Goal: Task Accomplishment & Management: Manage account settings

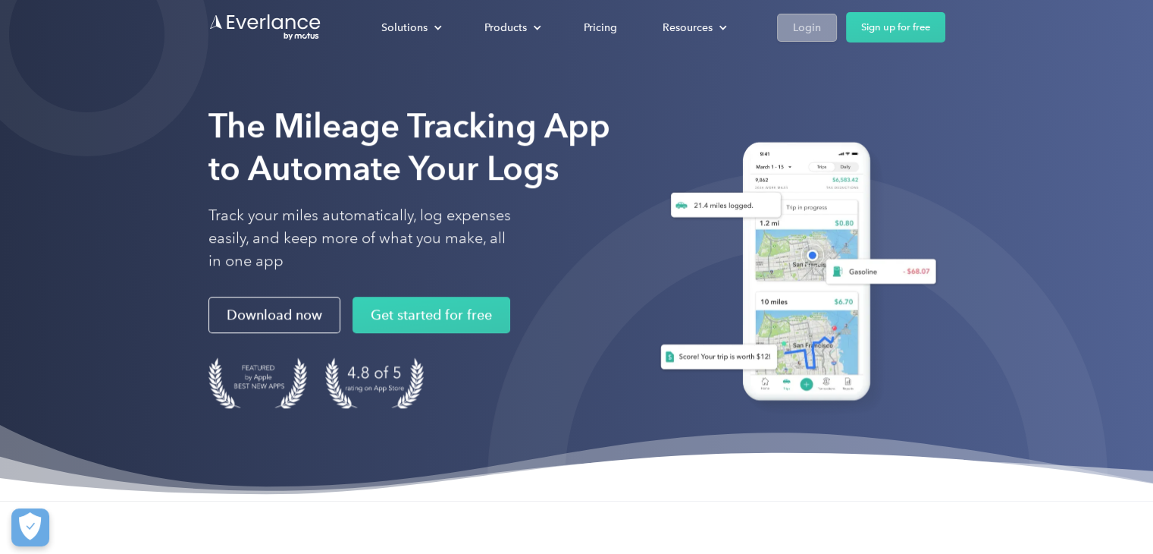
click at [817, 28] on div "Login" at bounding box center [807, 27] width 28 height 19
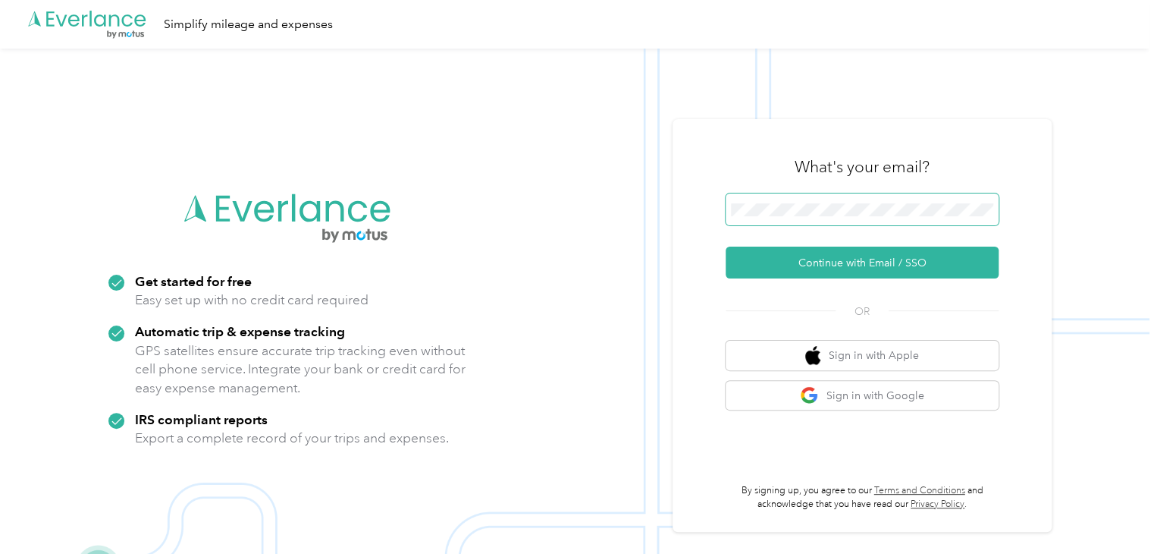
click at [977, 202] on span at bounding box center [862, 209] width 273 height 32
click at [822, 198] on span at bounding box center [862, 209] width 273 height 32
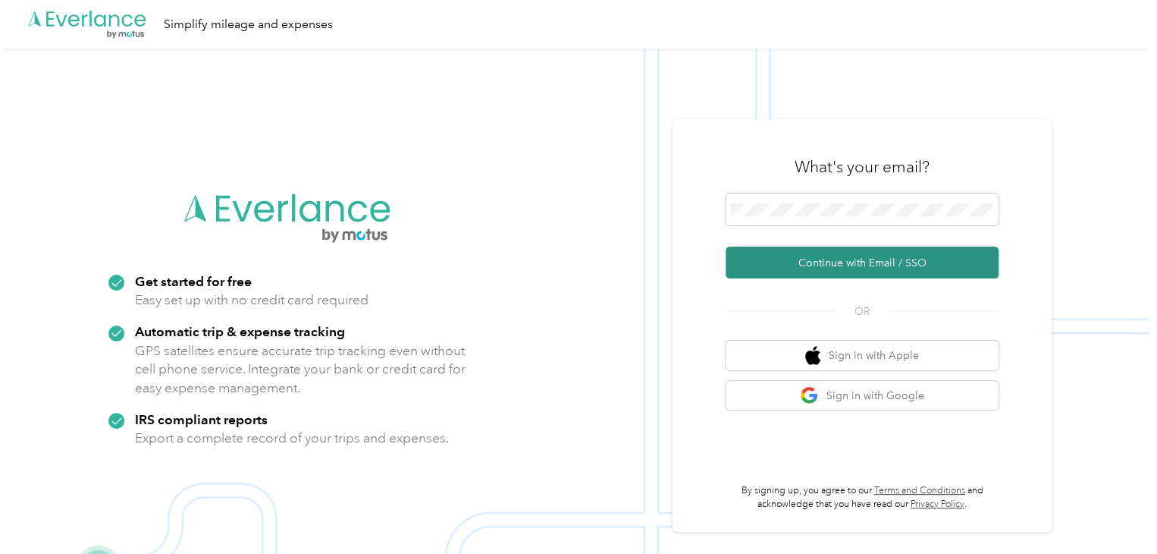
click at [919, 268] on button "Continue with Email / SSO" at bounding box center [862, 262] width 273 height 32
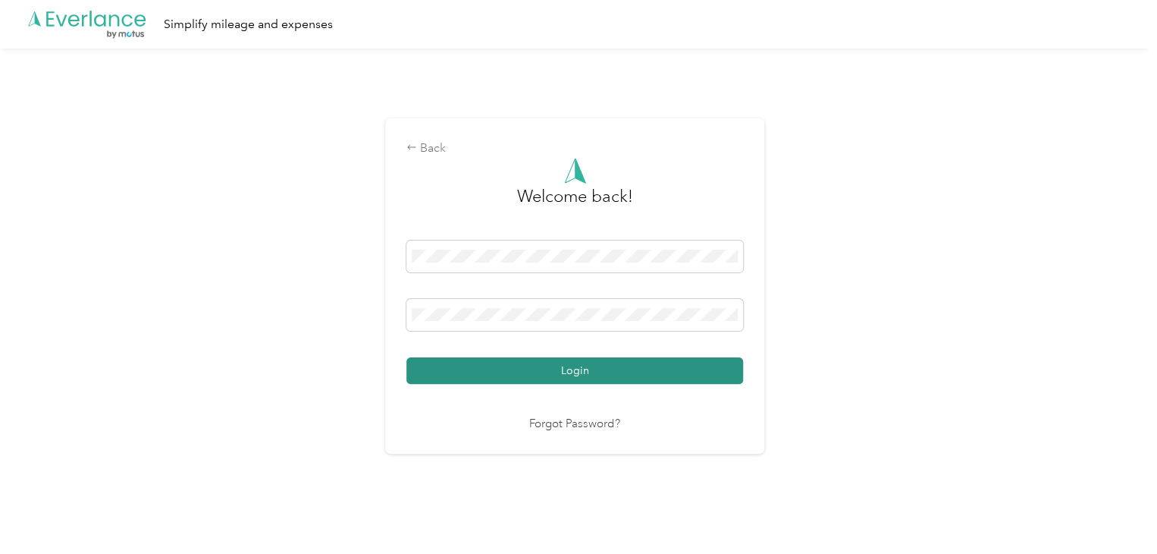
click at [585, 359] on button "Login" at bounding box center [574, 370] width 337 height 27
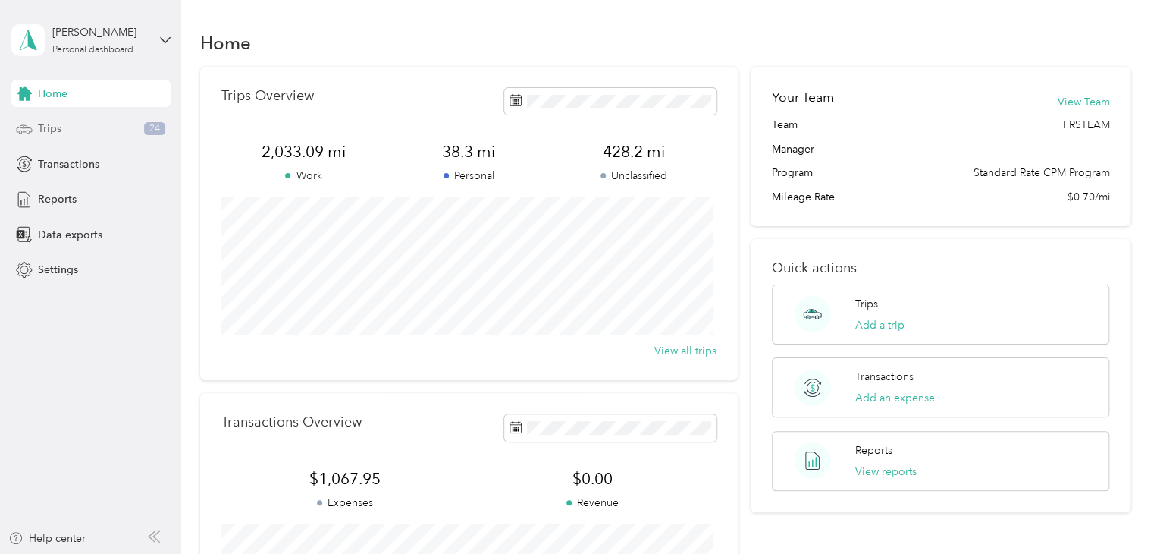
click at [87, 125] on div "Trips 24" at bounding box center [90, 128] width 159 height 27
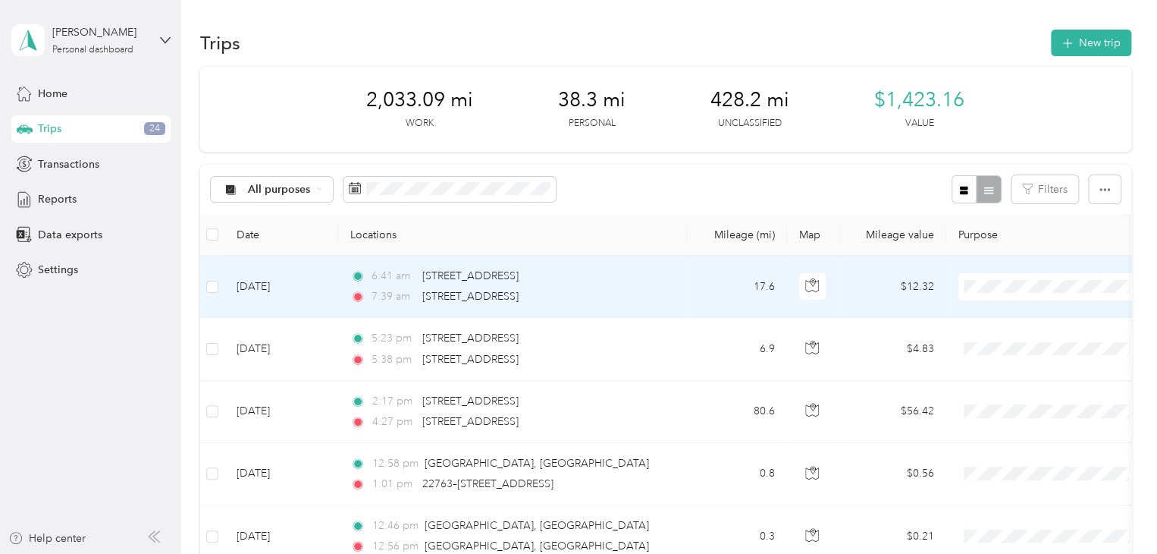
click at [1033, 311] on span "ENDLESS MGMT" at bounding box center [1066, 314] width 140 height 16
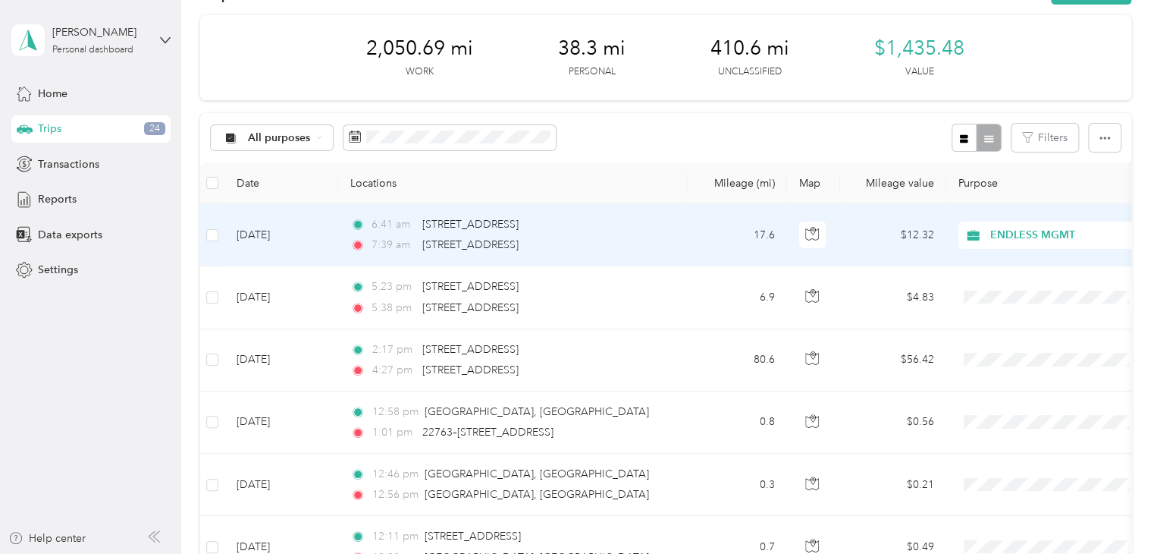
scroll to position [76, 0]
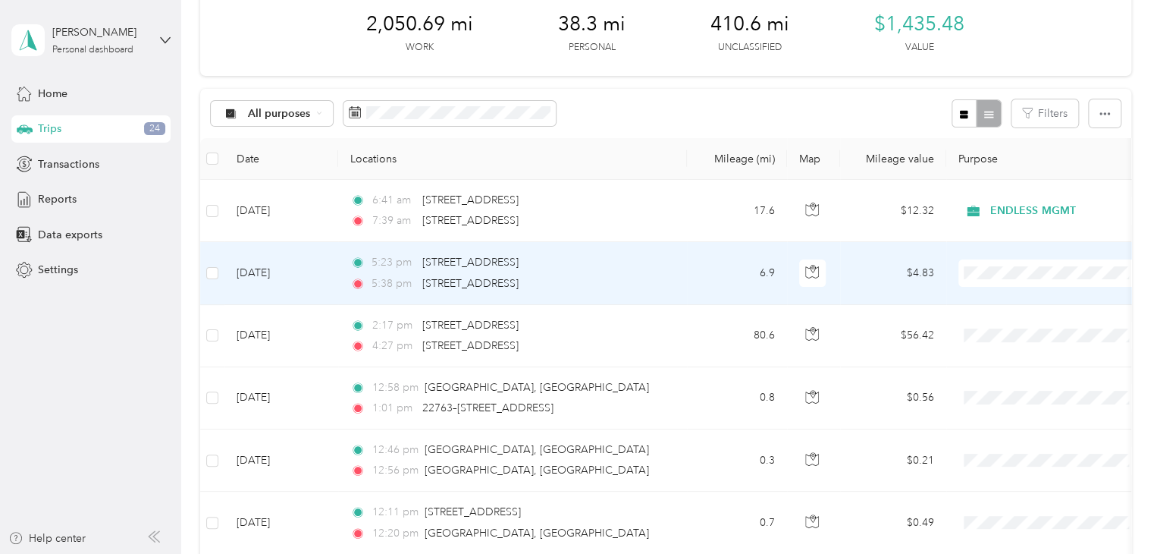
click at [1026, 325] on span "Personal" at bounding box center [1066, 327] width 140 height 16
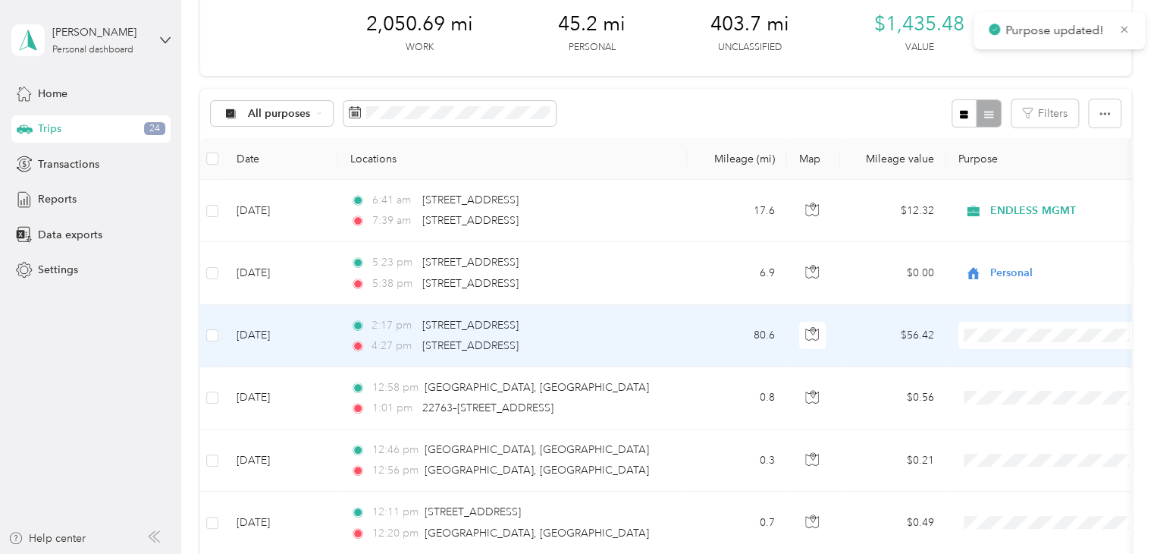
scroll to position [152, 0]
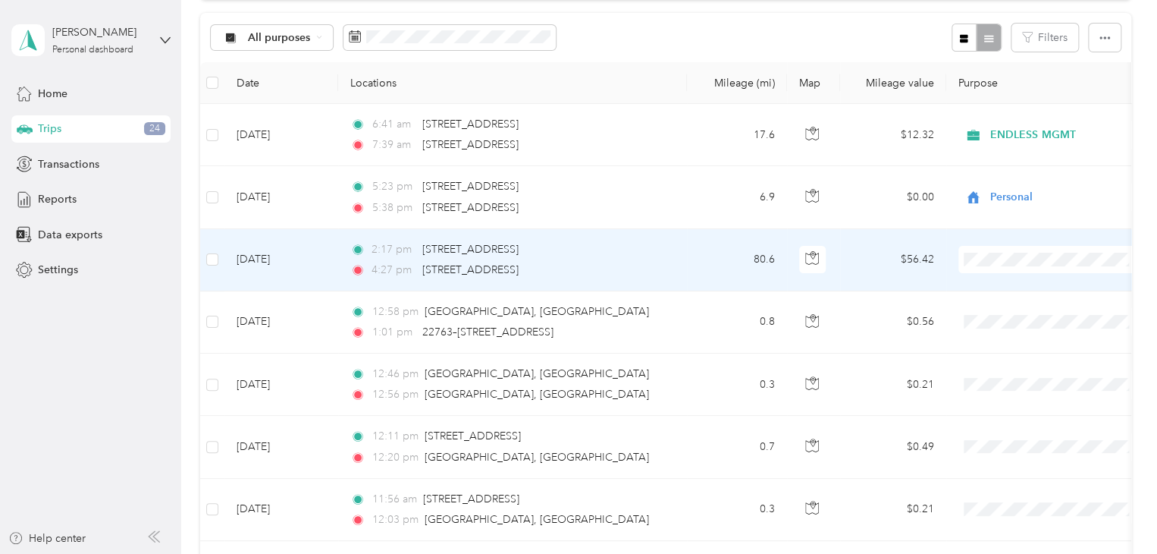
click at [1033, 290] on span "ENDLESS MGMT" at bounding box center [1066, 287] width 140 height 16
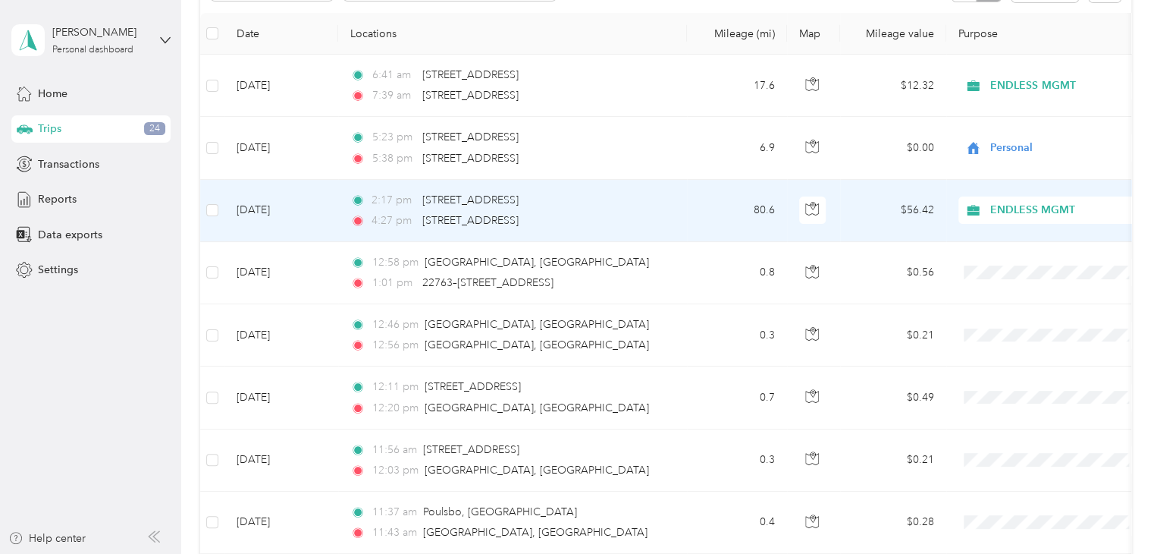
scroll to position [227, 0]
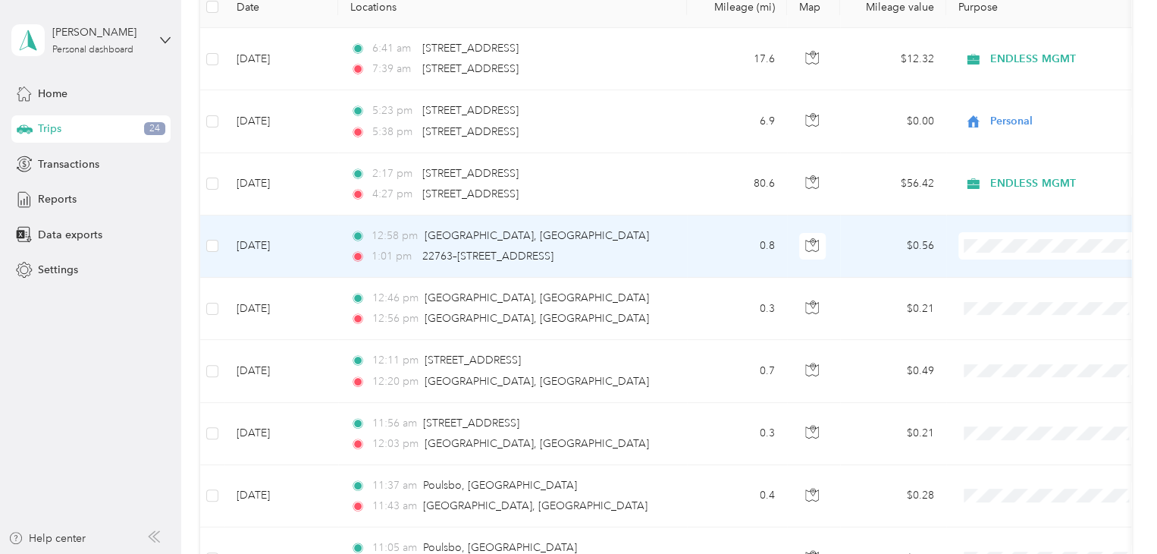
click at [747, 248] on td "0.8" at bounding box center [737, 246] width 100 height 62
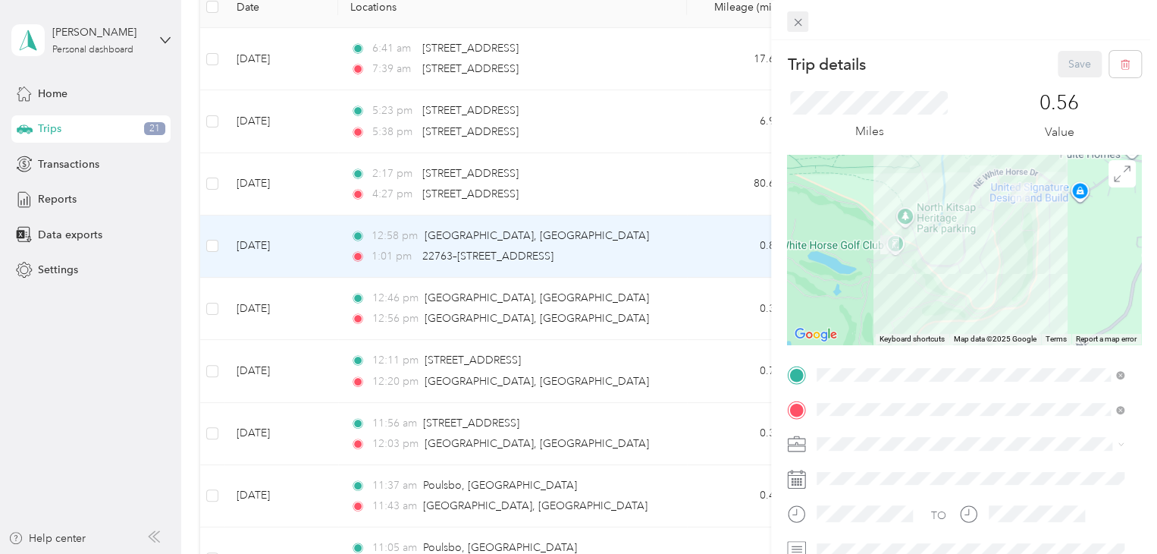
click at [795, 26] on icon at bounding box center [798, 22] width 13 height 13
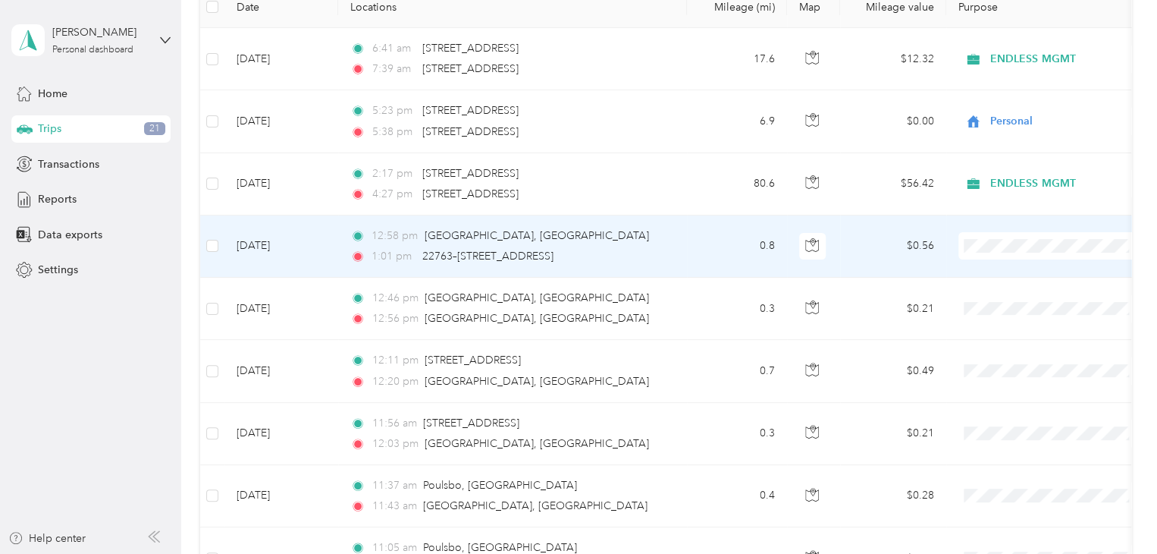
click at [224, 243] on td "[DATE]" at bounding box center [281, 246] width 114 height 62
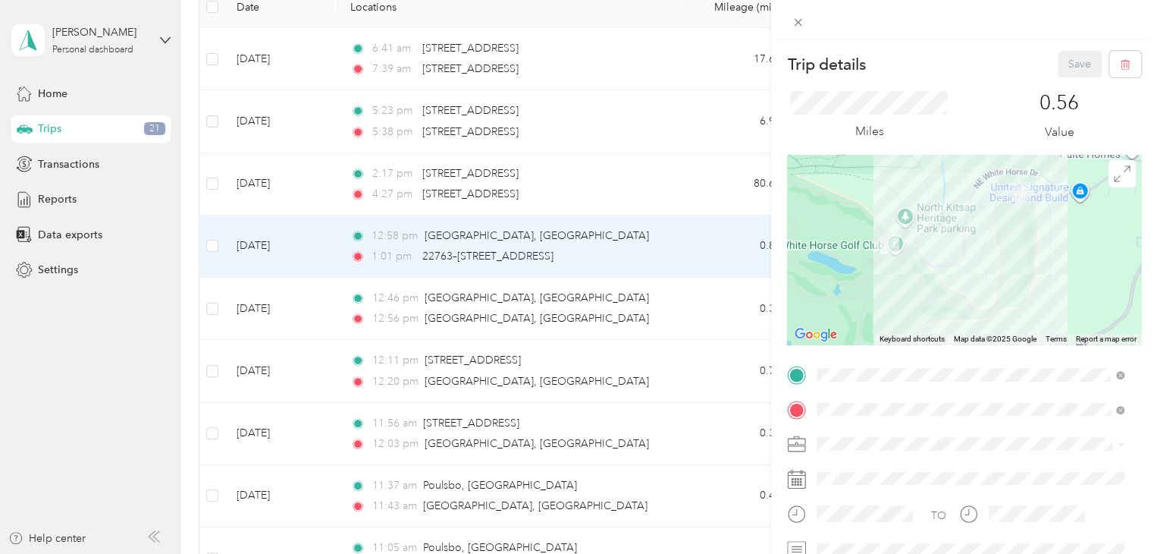
click at [209, 308] on div "Trip details Save This trip cannot be edited because it is either under review,…" at bounding box center [578, 277] width 1157 height 554
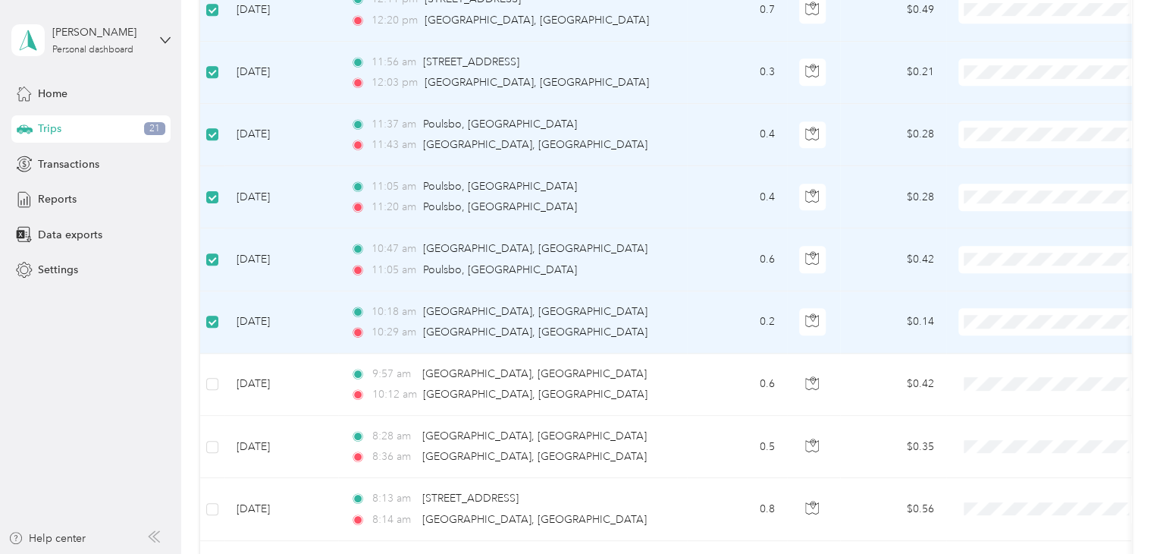
scroll to position [605, 0]
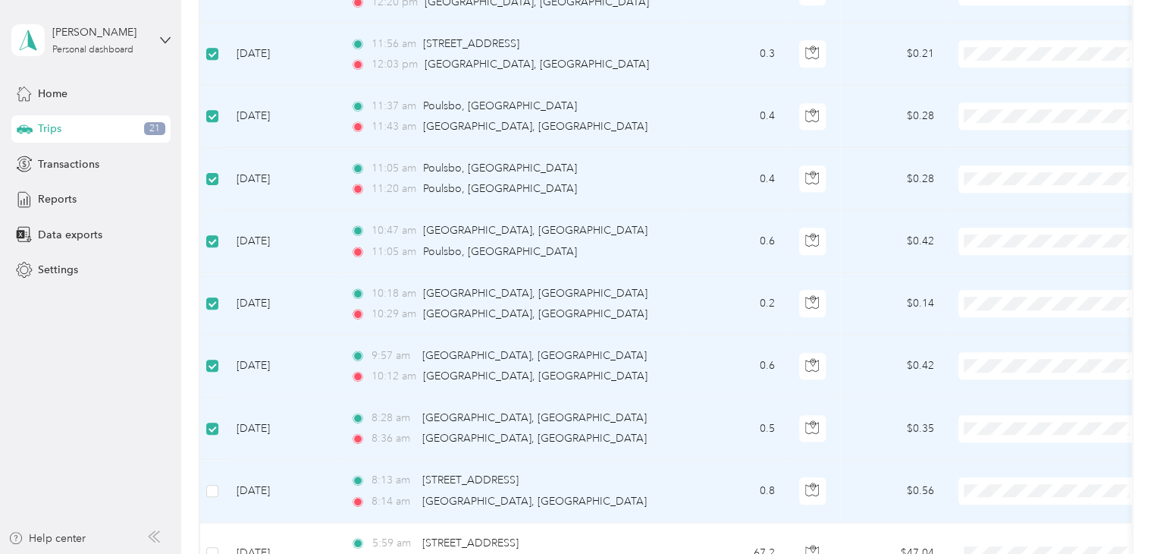
click at [218, 485] on td at bounding box center [212, 491] width 24 height 62
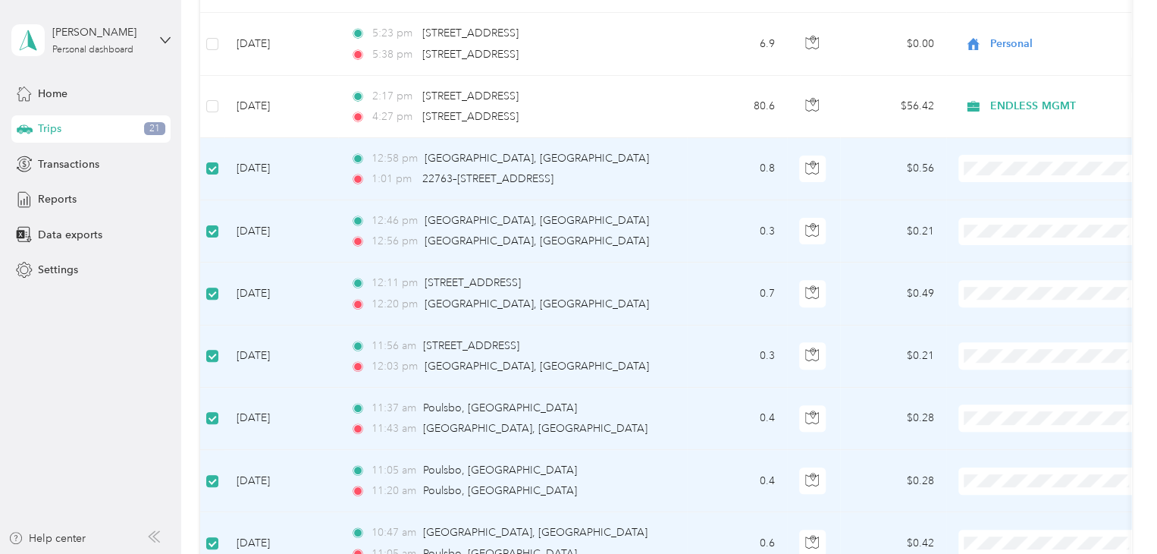
scroll to position [226, 0]
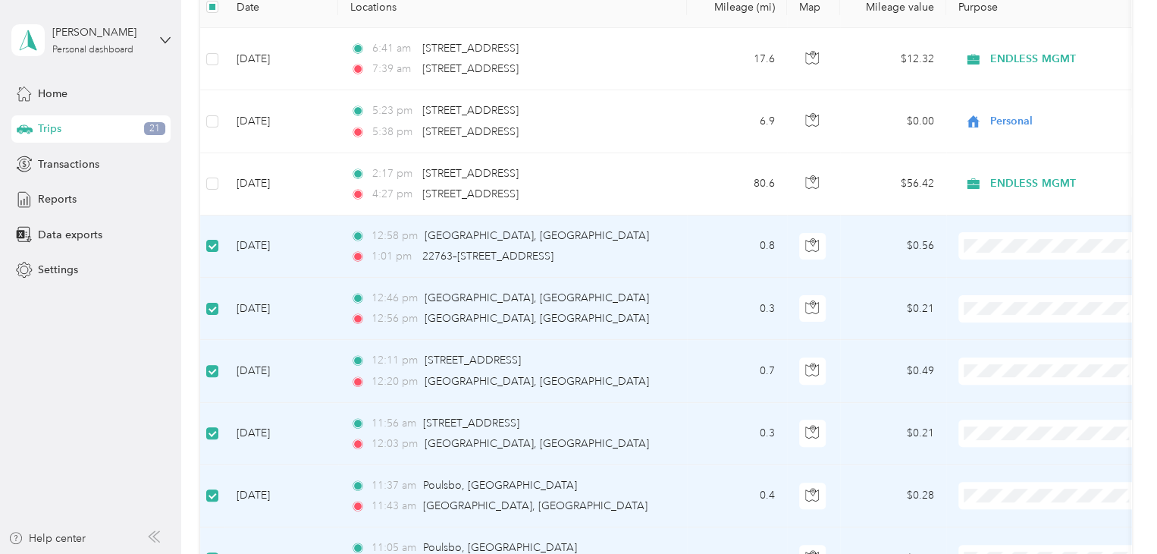
drag, startPoint x: 1080, startPoint y: 253, endPoint x: 577, endPoint y: 267, distance: 503.0
click at [577, 267] on td "12:58 pm [GEOGRAPHIC_DATA], [GEOGRAPHIC_DATA] 1:01 pm 22763–22777 [GEOGRAPHIC_D…" at bounding box center [512, 246] width 349 height 62
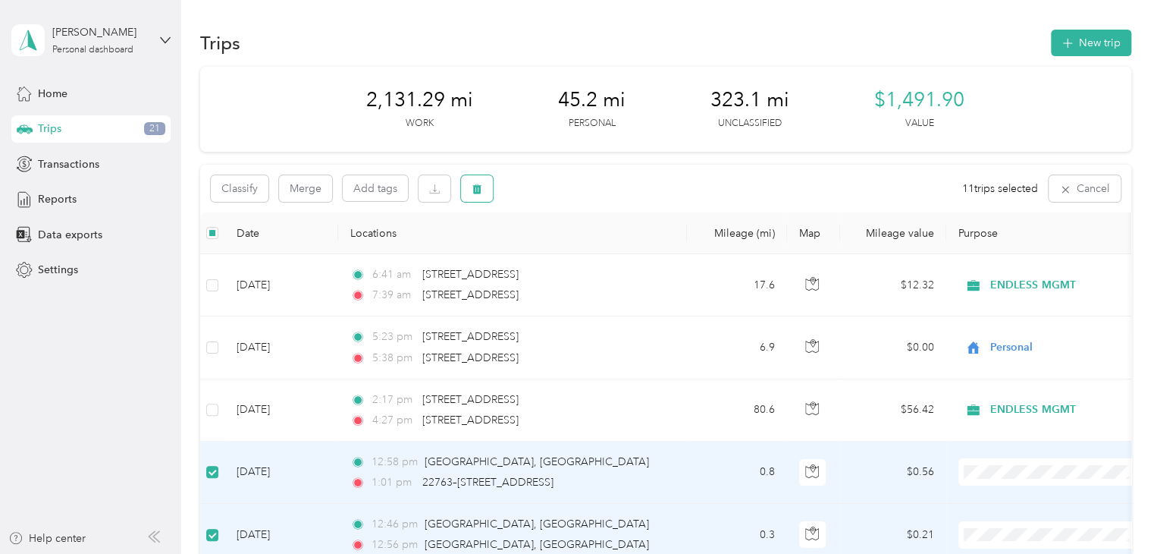
click at [476, 188] on icon "button" at bounding box center [476, 189] width 9 height 10
click at [585, 251] on button "Yes" at bounding box center [593, 252] width 30 height 24
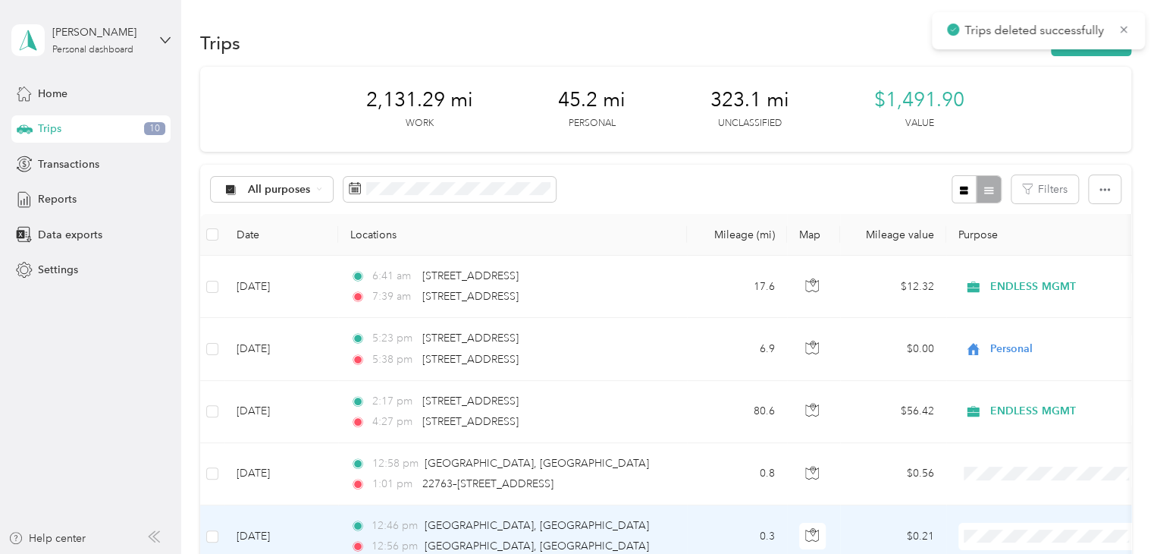
scroll to position [152, 0]
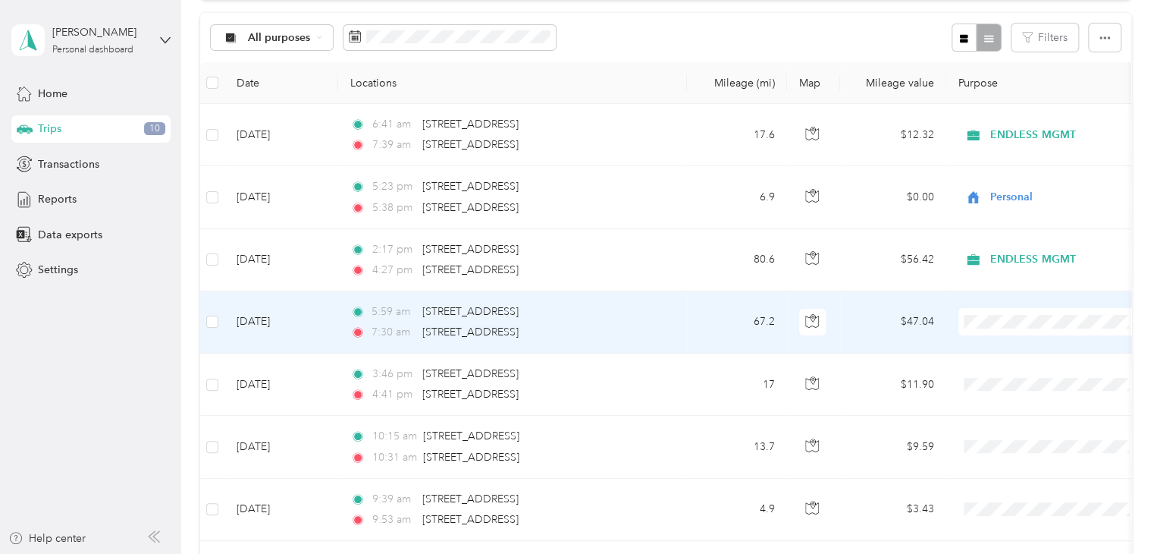
click at [1037, 356] on li "ENDLESS MGMT" at bounding box center [1053, 349] width 188 height 27
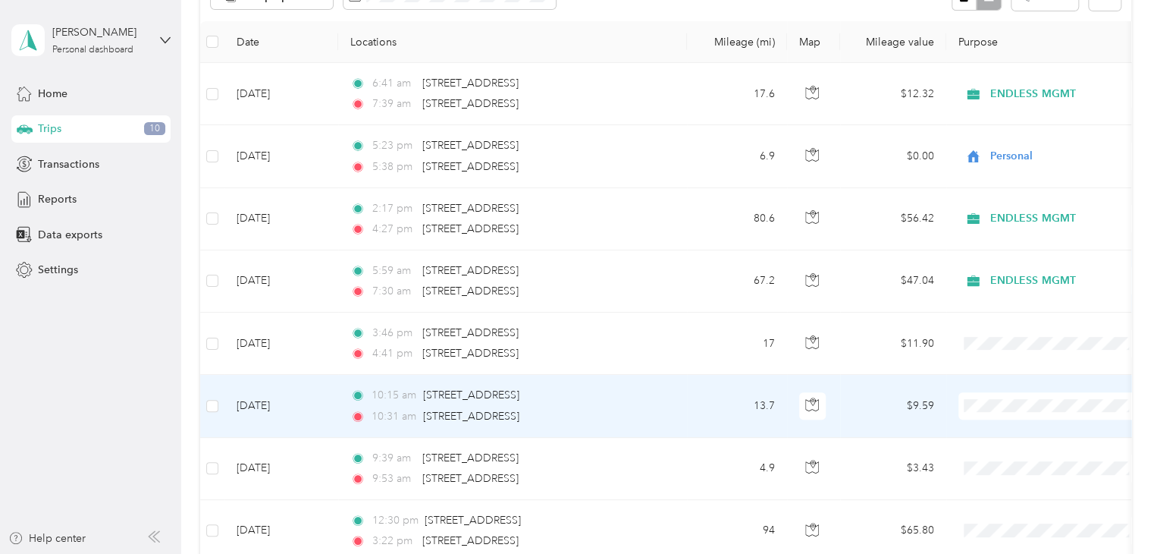
scroll to position [227, 0]
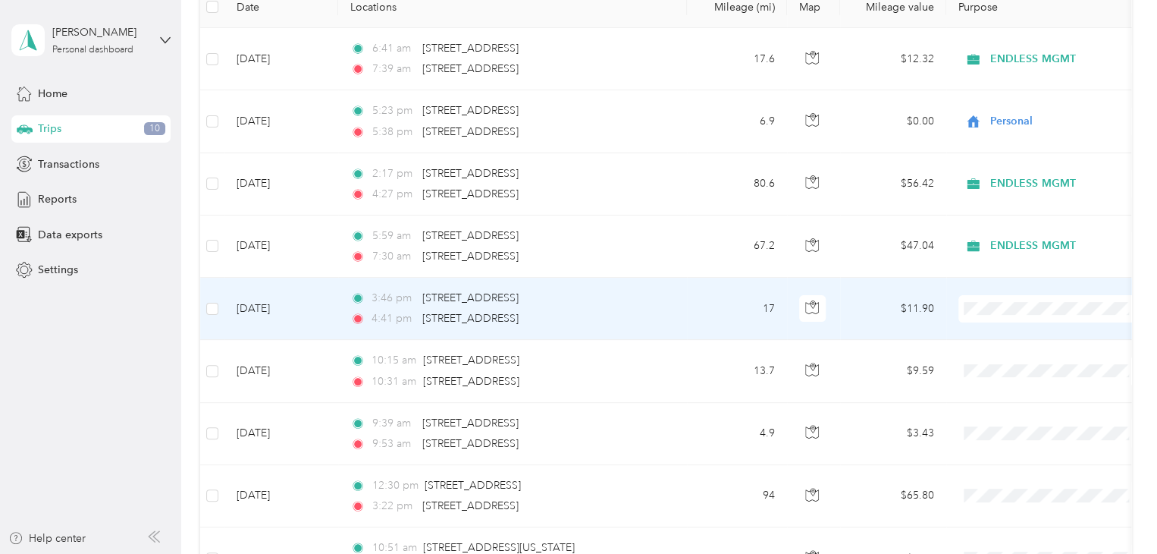
click at [1019, 337] on li "ENDLESS MGMT" at bounding box center [1053, 335] width 188 height 27
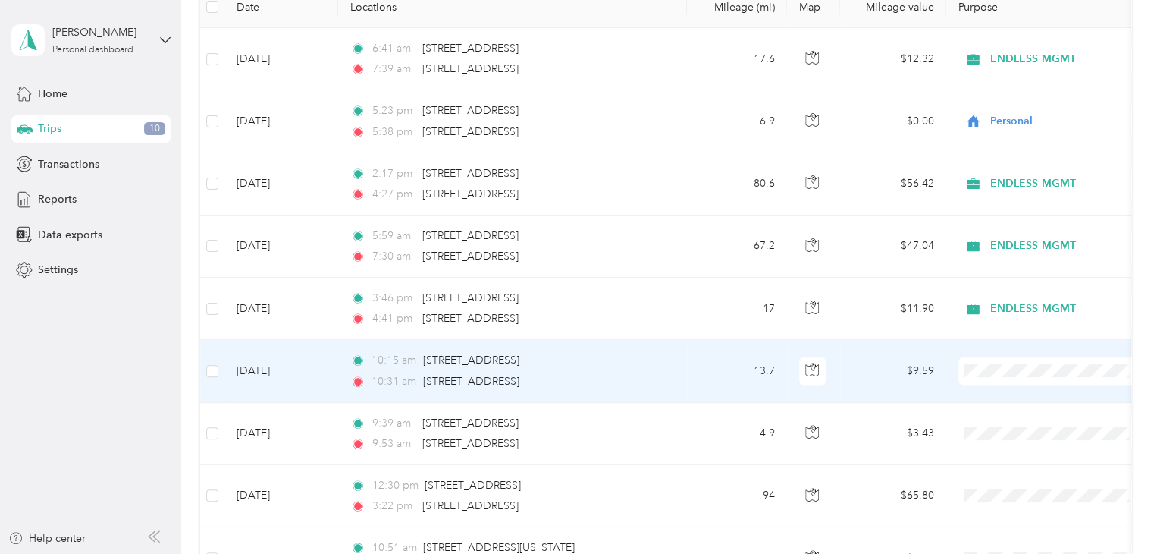
click at [1013, 397] on span "ENDLESS MGMT" at bounding box center [1066, 398] width 140 height 16
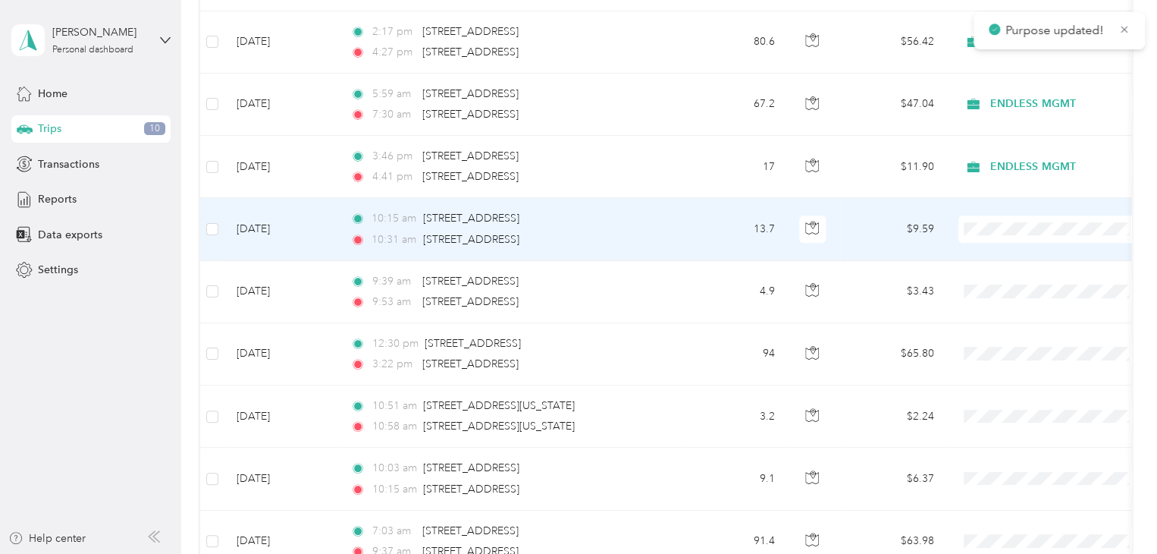
scroll to position [379, 0]
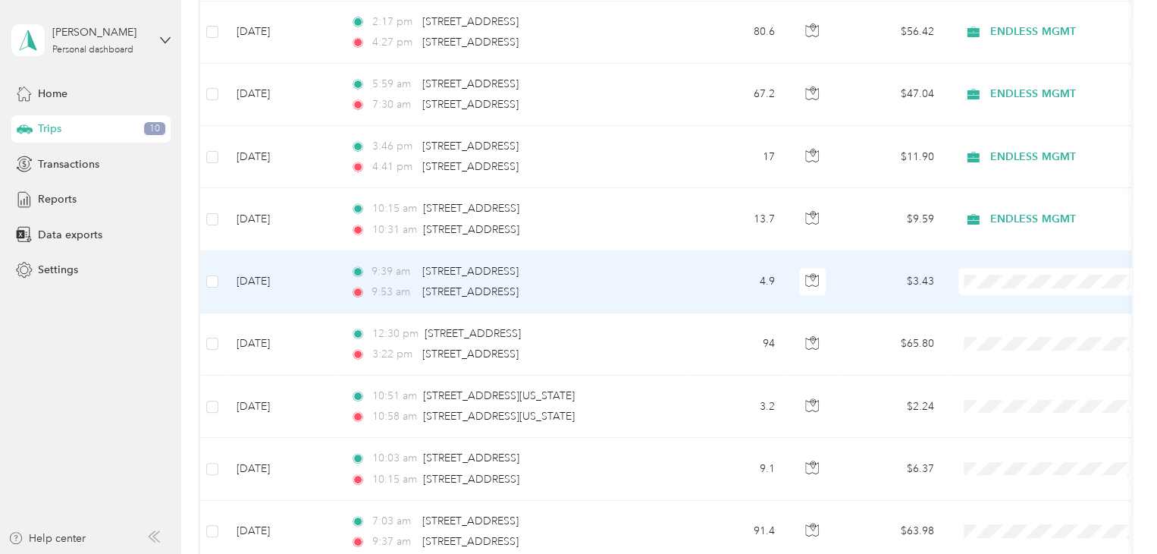
click at [1010, 307] on span "ENDLESS MGMT" at bounding box center [1066, 308] width 140 height 16
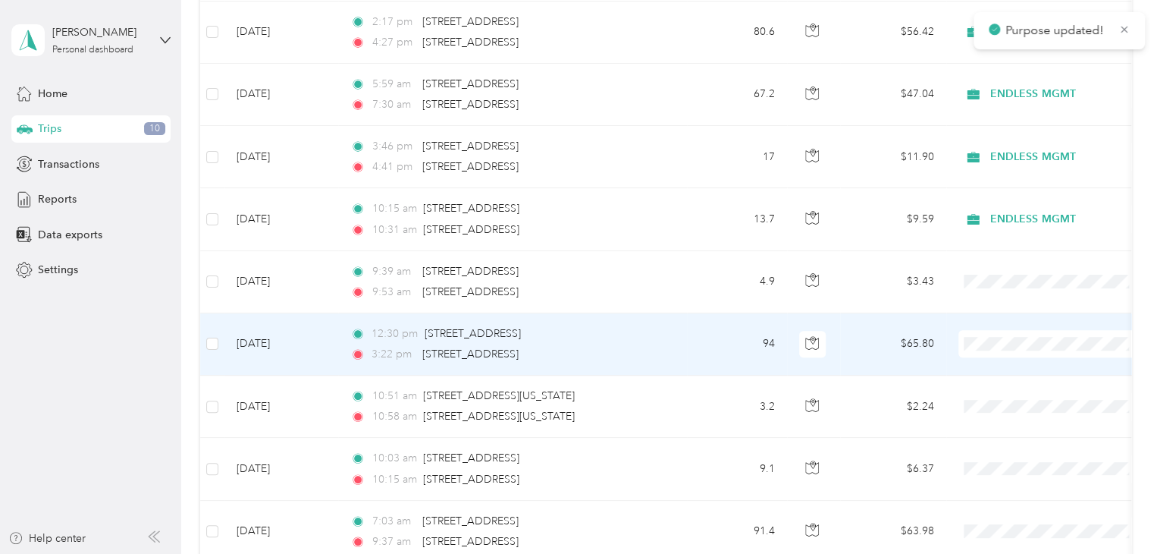
click at [1002, 368] on span "ENDLESS MGMT" at bounding box center [1066, 370] width 140 height 16
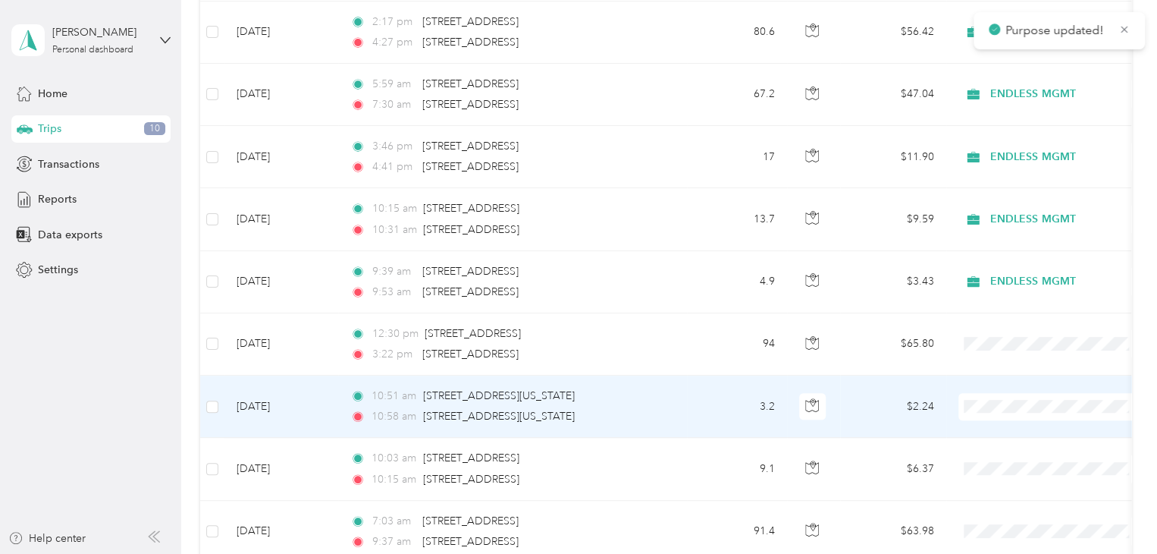
click at [1040, 432] on span "ENDLESS MGMT" at bounding box center [1066, 433] width 140 height 16
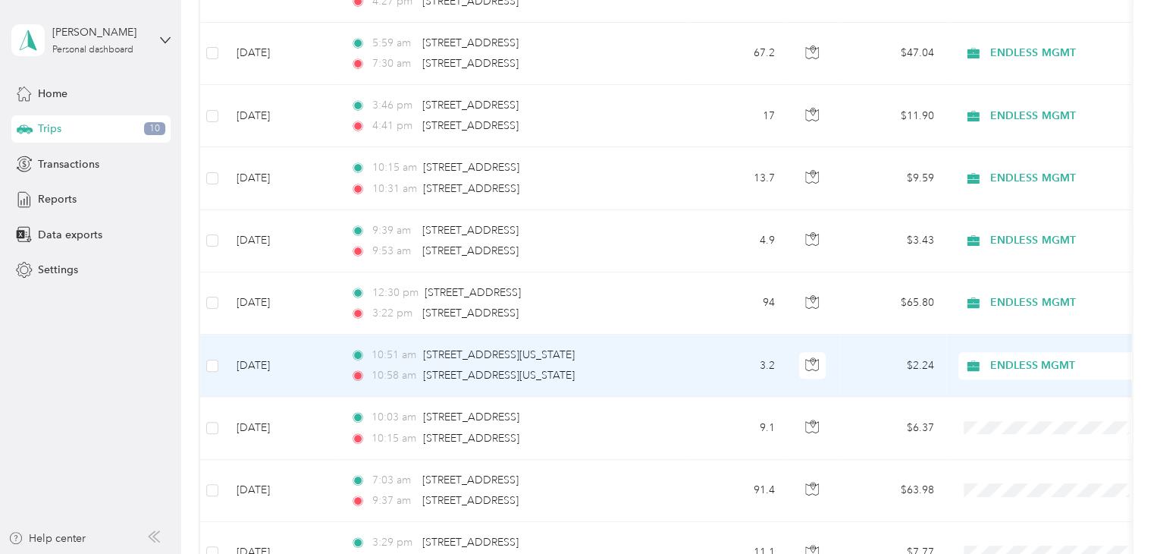
scroll to position [455, 0]
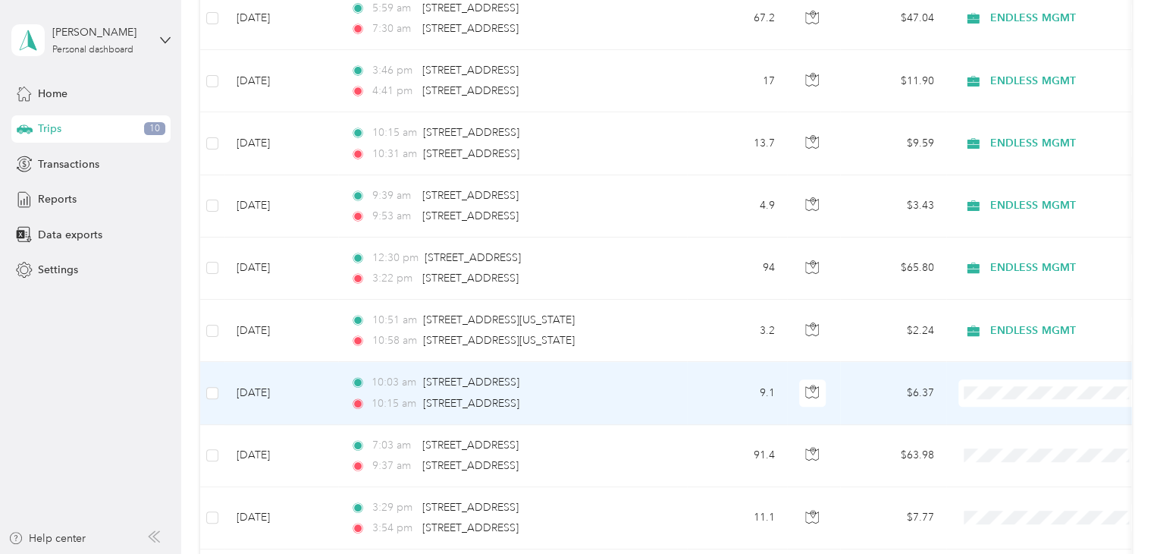
click at [1037, 413] on span "ENDLESS MGMT" at bounding box center [1066, 419] width 140 height 16
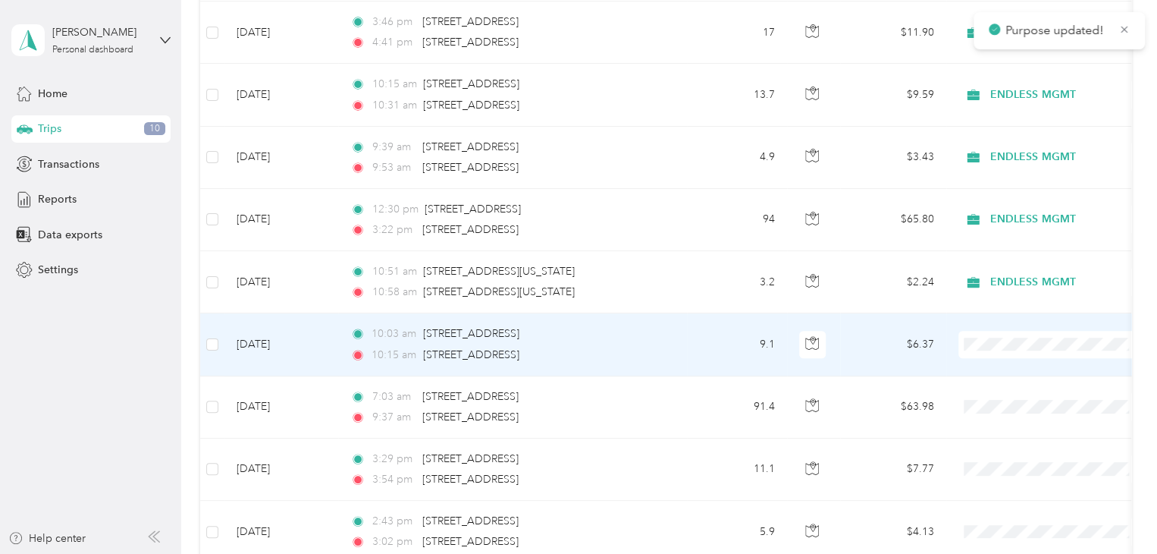
scroll to position [531, 0]
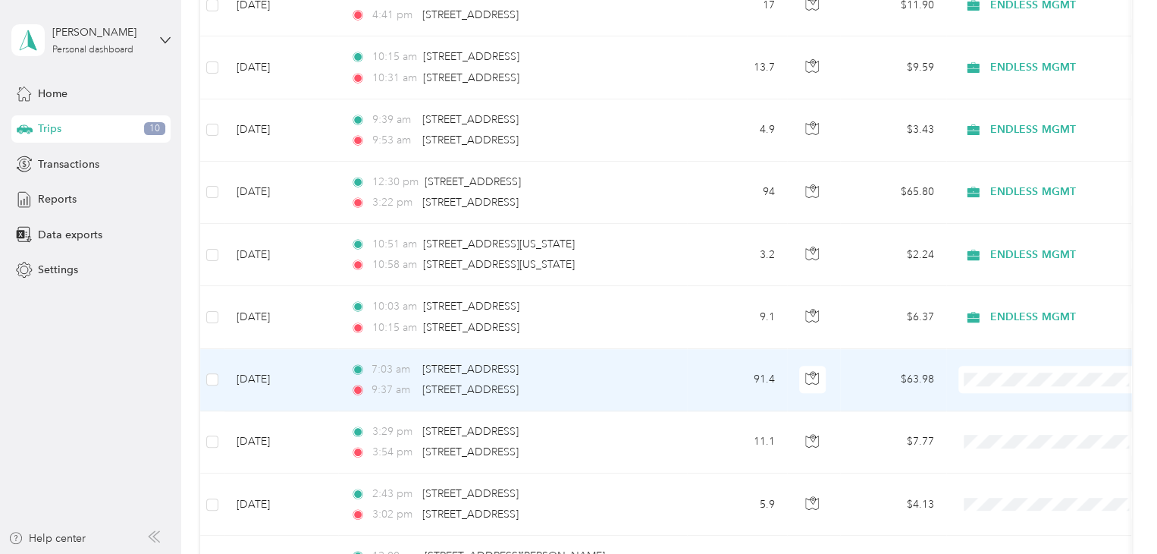
click at [1005, 408] on li "ENDLESS MGMT" at bounding box center [1053, 406] width 188 height 27
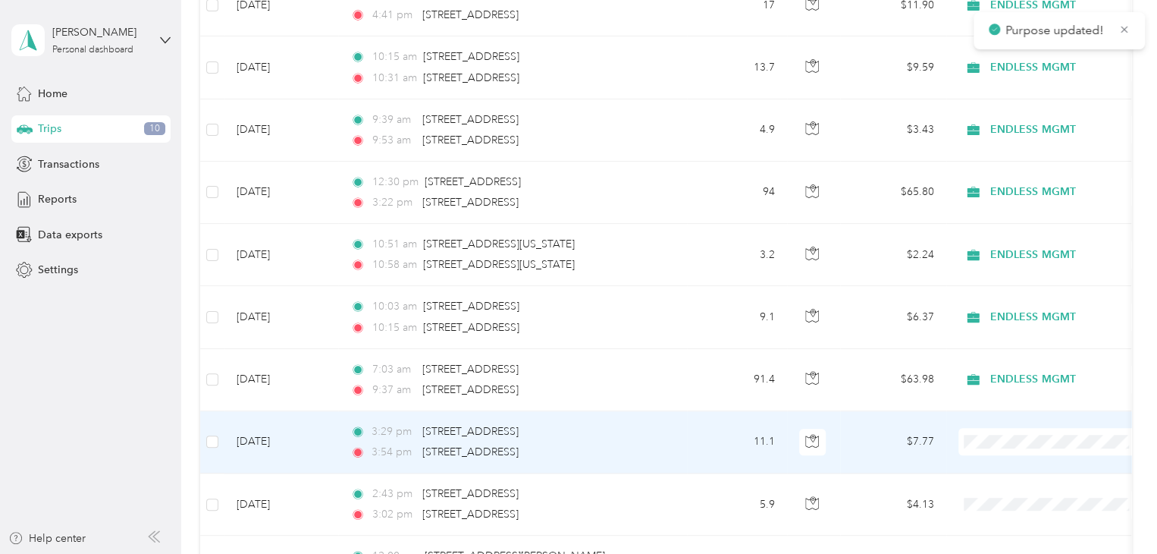
click at [1019, 470] on li "ENDLESS MGMT" at bounding box center [1053, 461] width 188 height 27
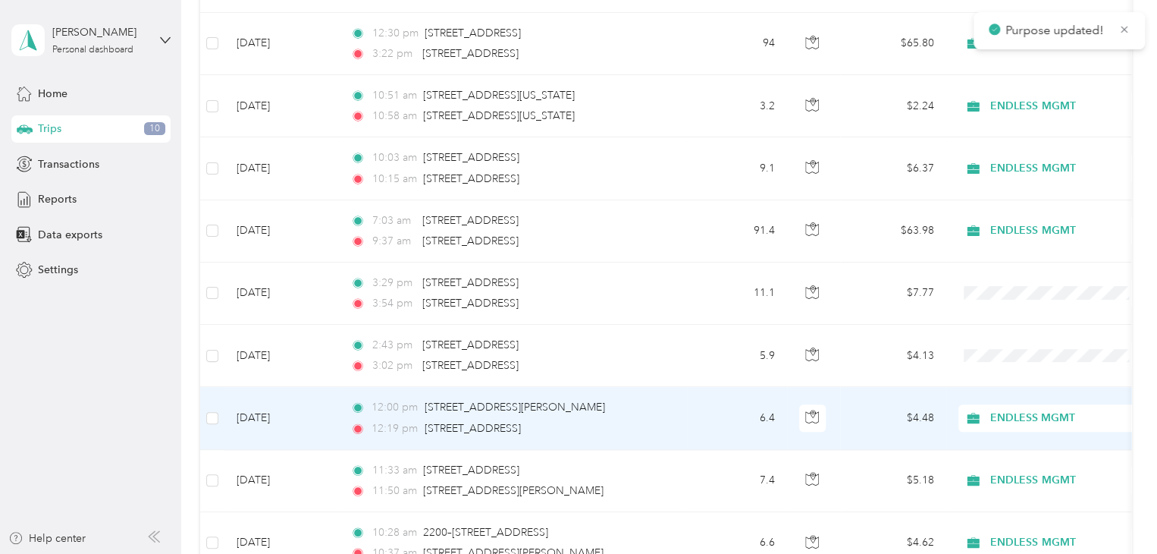
scroll to position [682, 0]
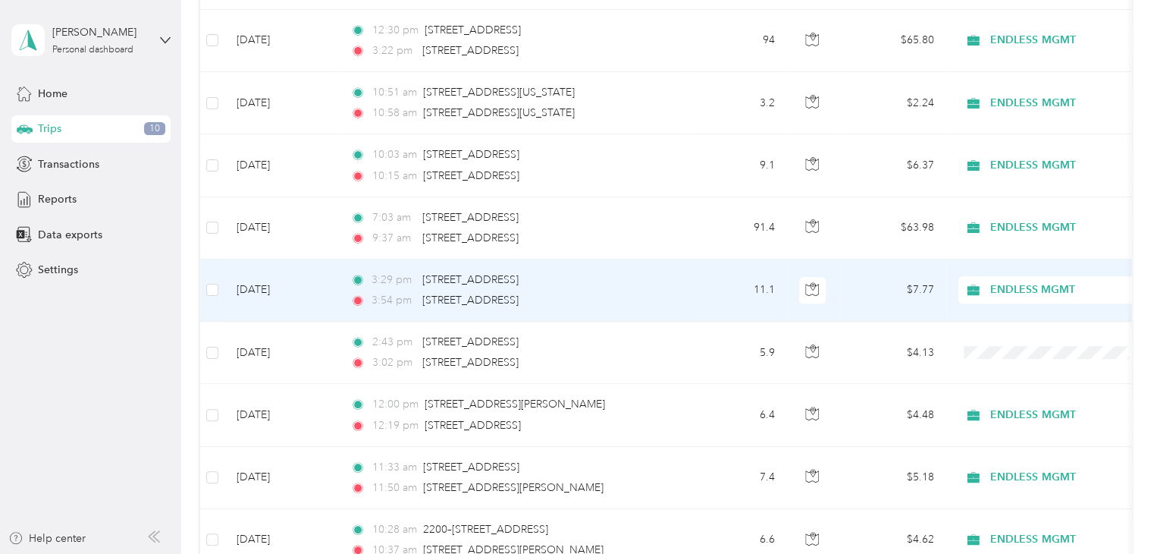
click at [1080, 281] on span "ENDLESS MGMT" at bounding box center [1059, 289] width 139 height 17
click at [1031, 350] on li "Personal" at bounding box center [1053, 343] width 188 height 27
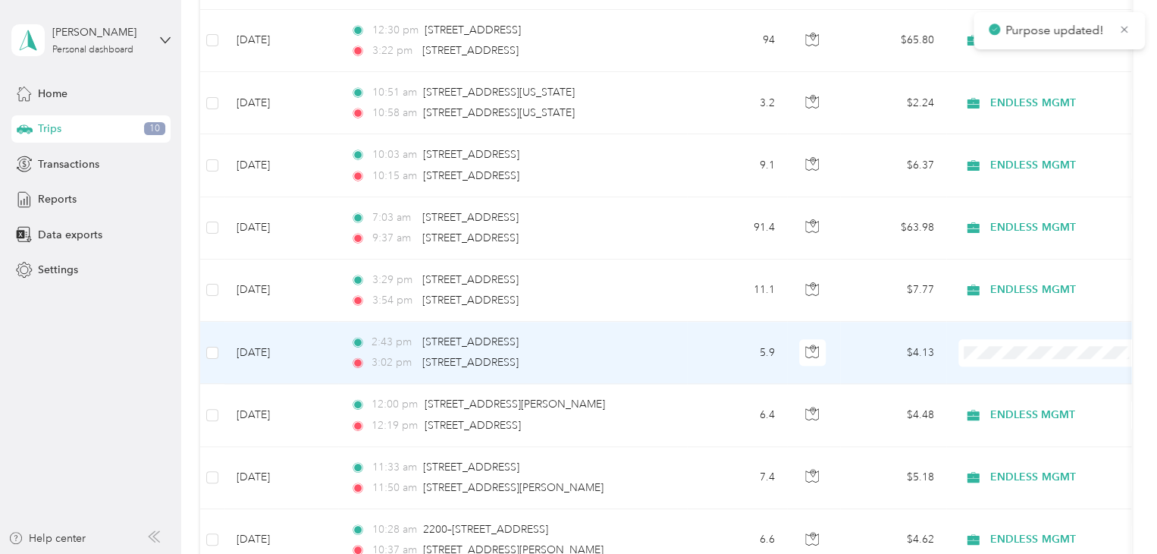
scroll to position [758, 0]
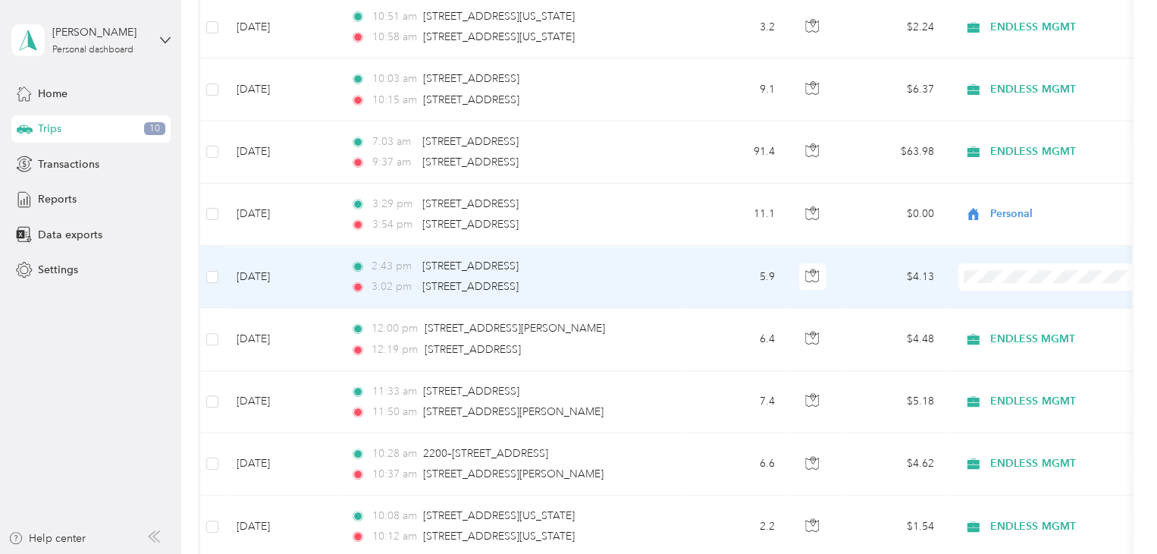
click at [1020, 328] on span "Personal" at bounding box center [1066, 330] width 140 height 16
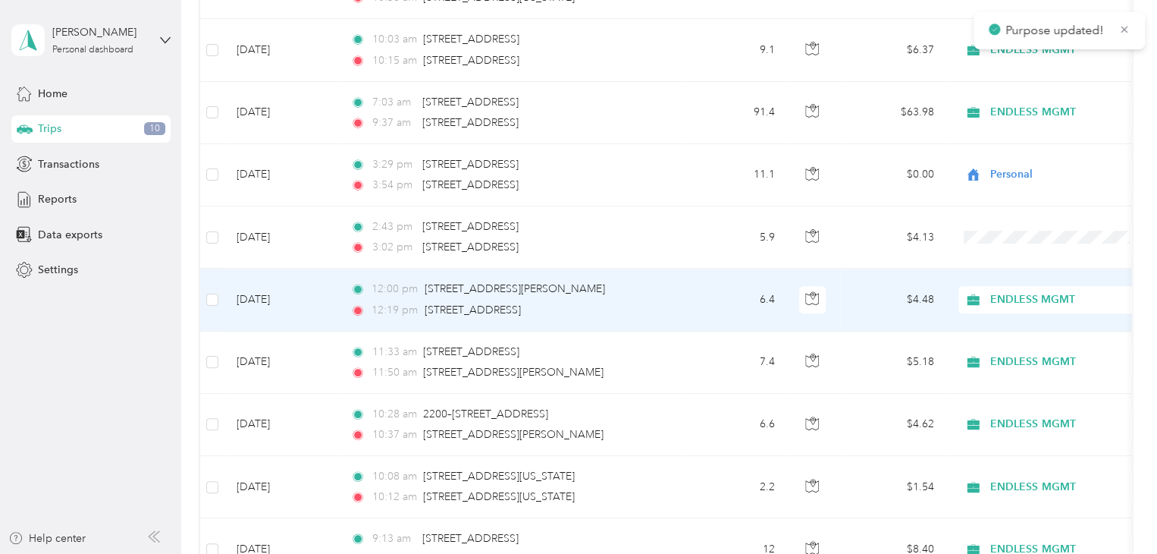
scroll to position [834, 0]
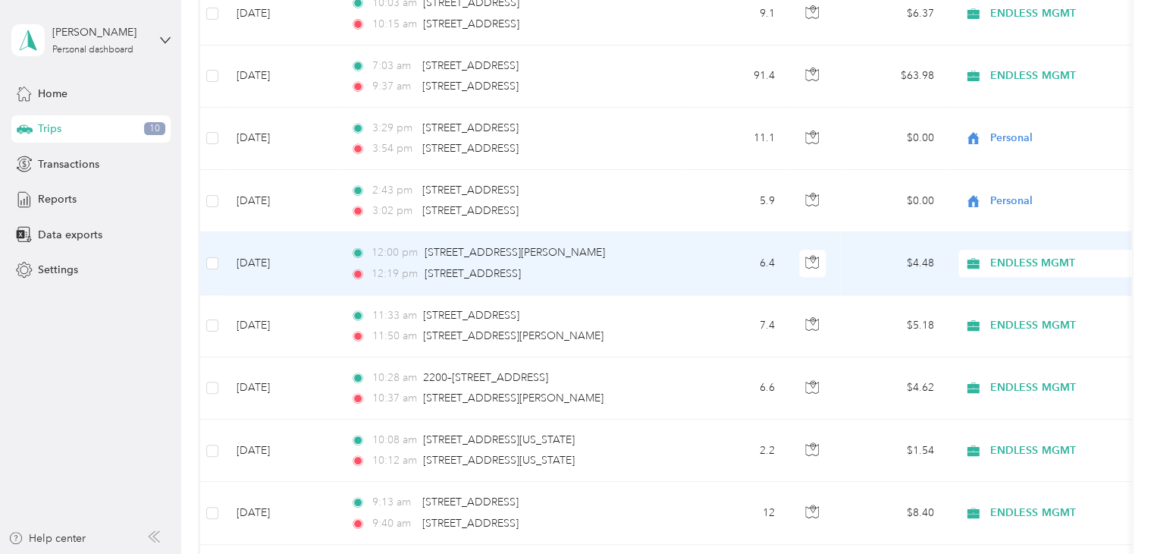
click at [995, 259] on span "ENDLESS MGMT" at bounding box center [1059, 263] width 139 height 17
click at [1034, 293] on li "ENDLESS MGMT" at bounding box center [1053, 289] width 188 height 27
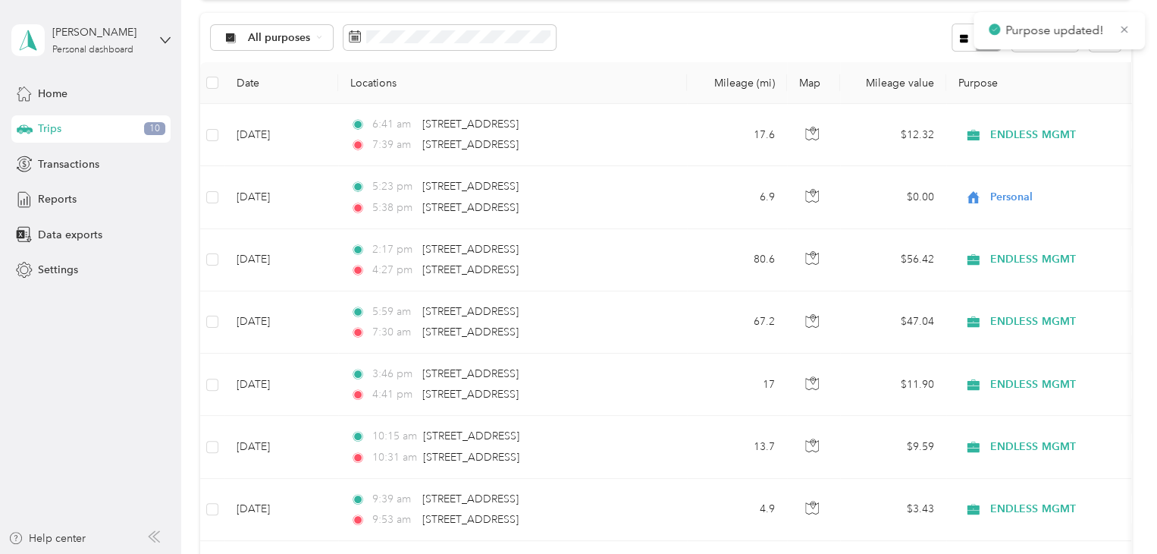
scroll to position [0, 0]
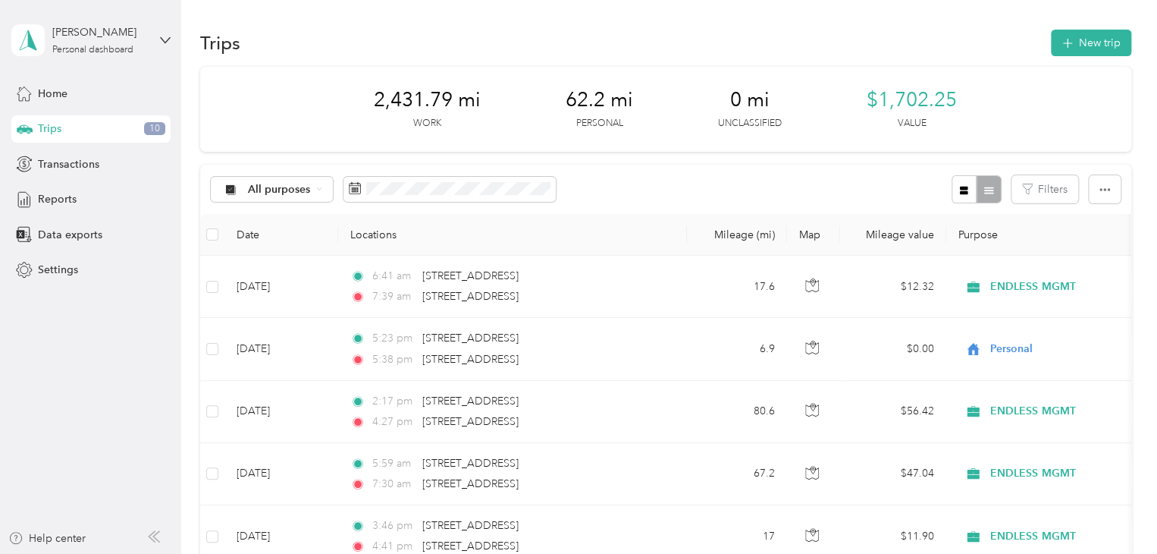
click at [42, 124] on span "Trips" at bounding box center [50, 129] width 24 height 16
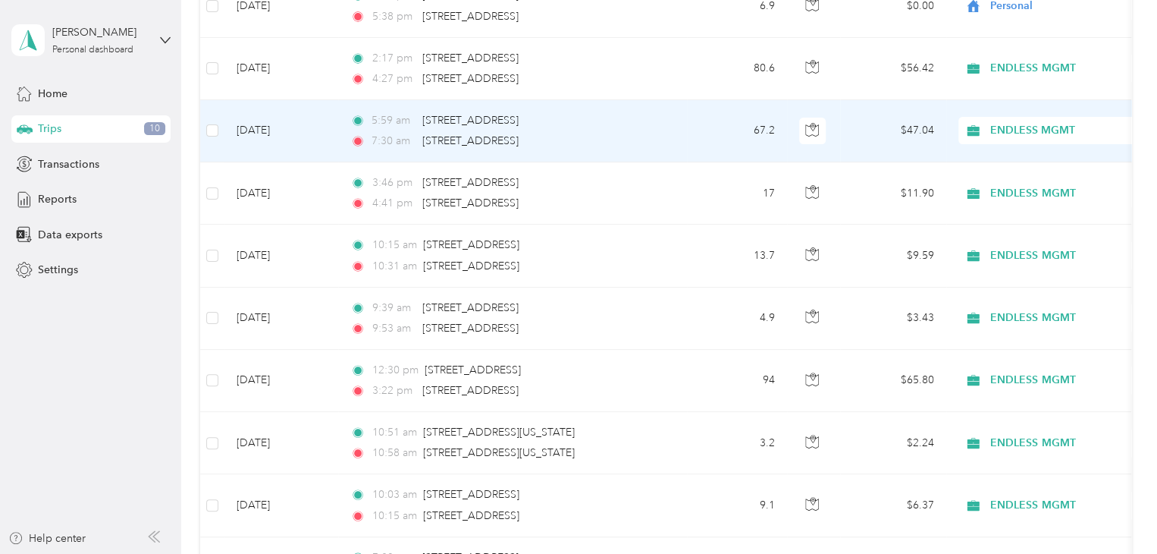
scroll to position [379, 0]
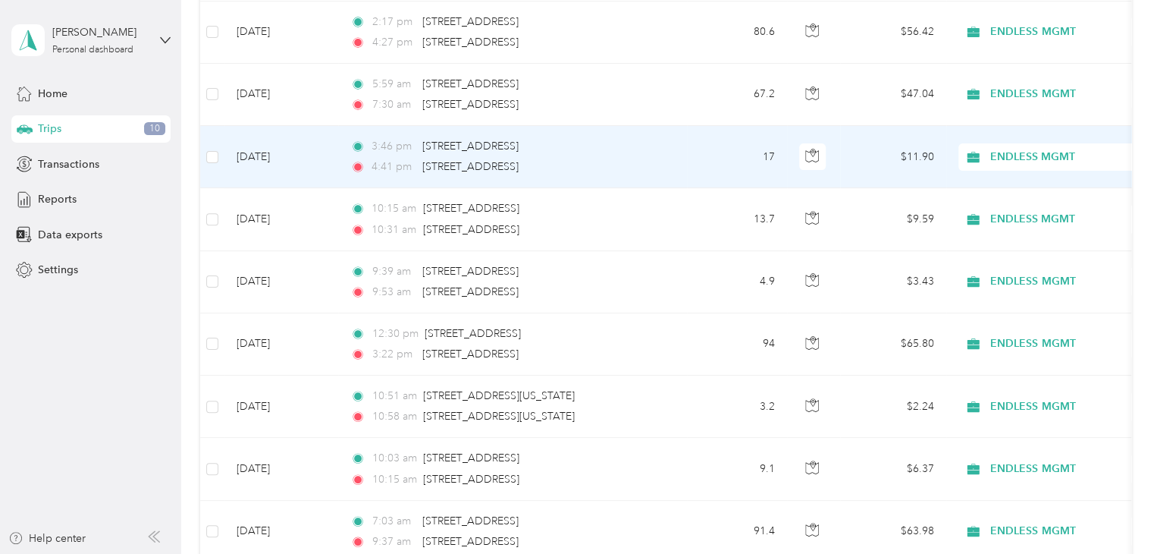
click at [1050, 163] on span "ENDLESS MGMT" at bounding box center [1059, 157] width 139 height 17
click at [1029, 209] on span "Personal" at bounding box center [1066, 210] width 140 height 16
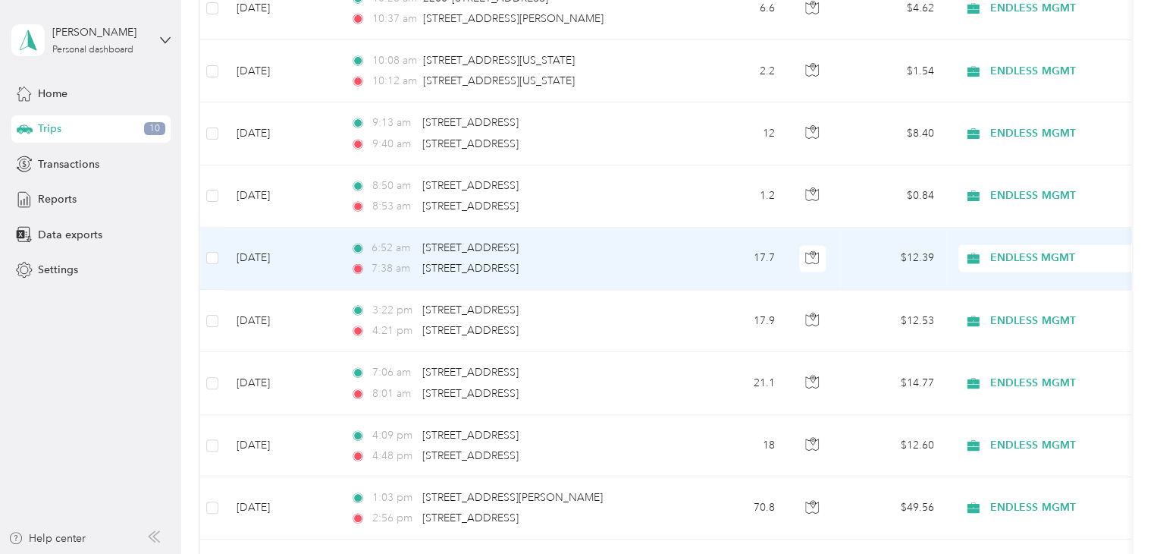
scroll to position [1289, 0]
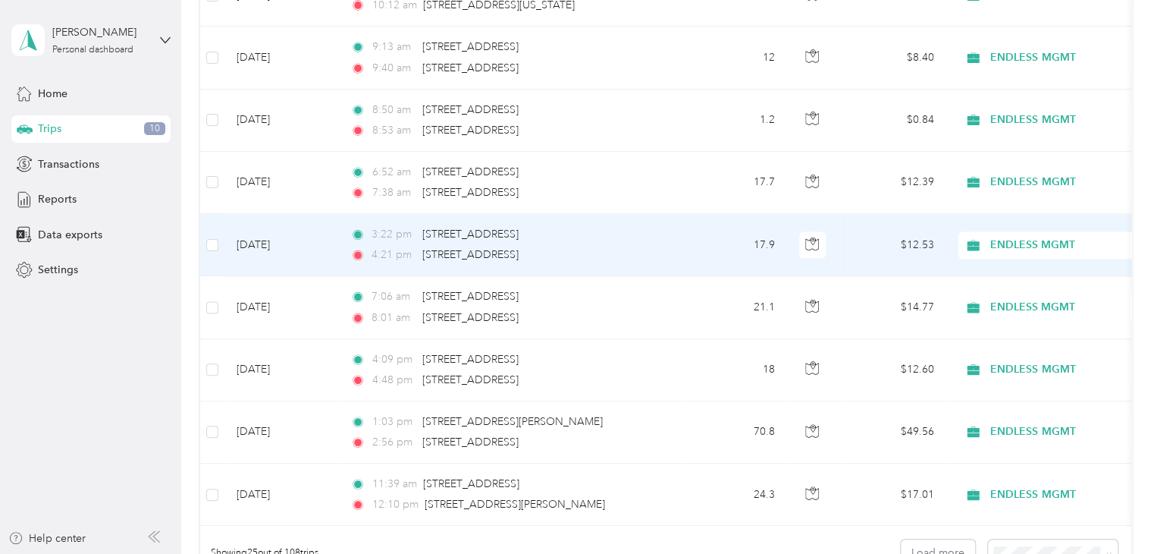
click at [1035, 245] on span "ENDLESS MGMT" at bounding box center [1059, 245] width 139 height 17
click at [1031, 298] on span "Personal" at bounding box center [1066, 291] width 140 height 16
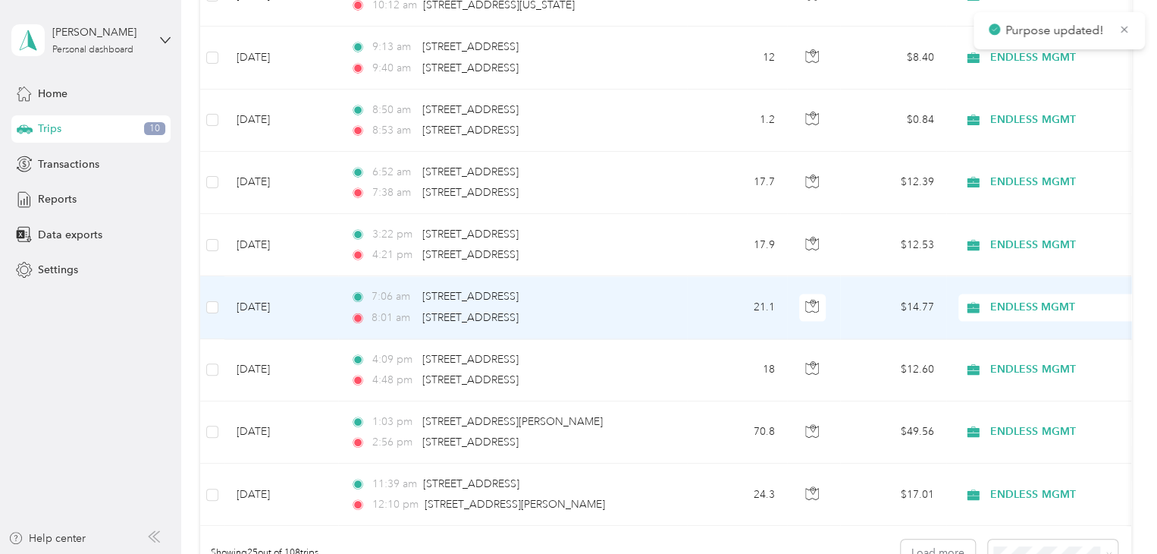
click at [1025, 300] on span "ENDLESS MGMT" at bounding box center [1059, 307] width 139 height 17
click at [1025, 355] on span "Personal" at bounding box center [1066, 358] width 140 height 16
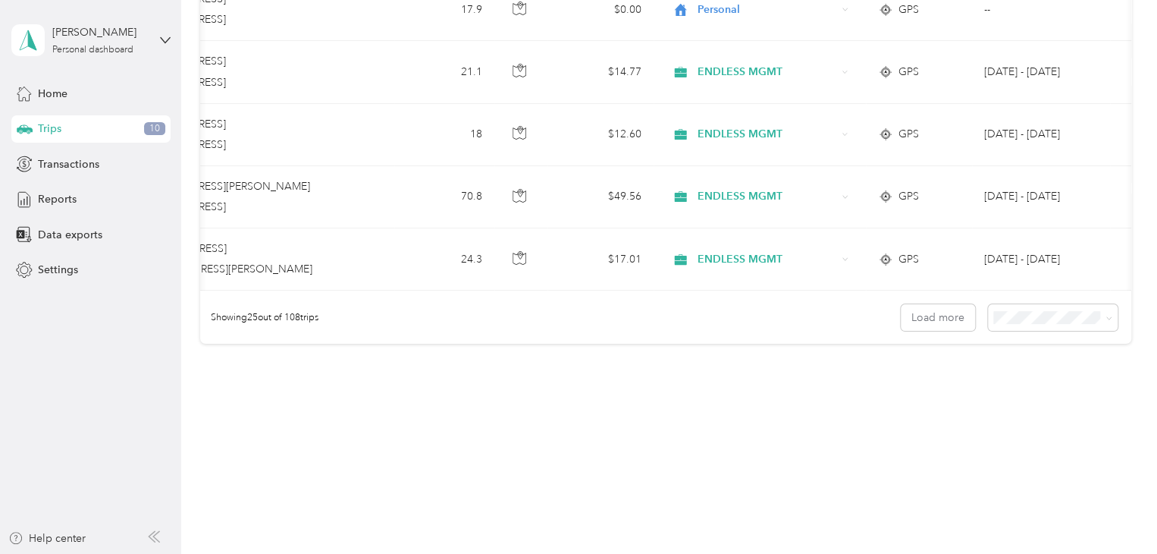
scroll to position [0, 328]
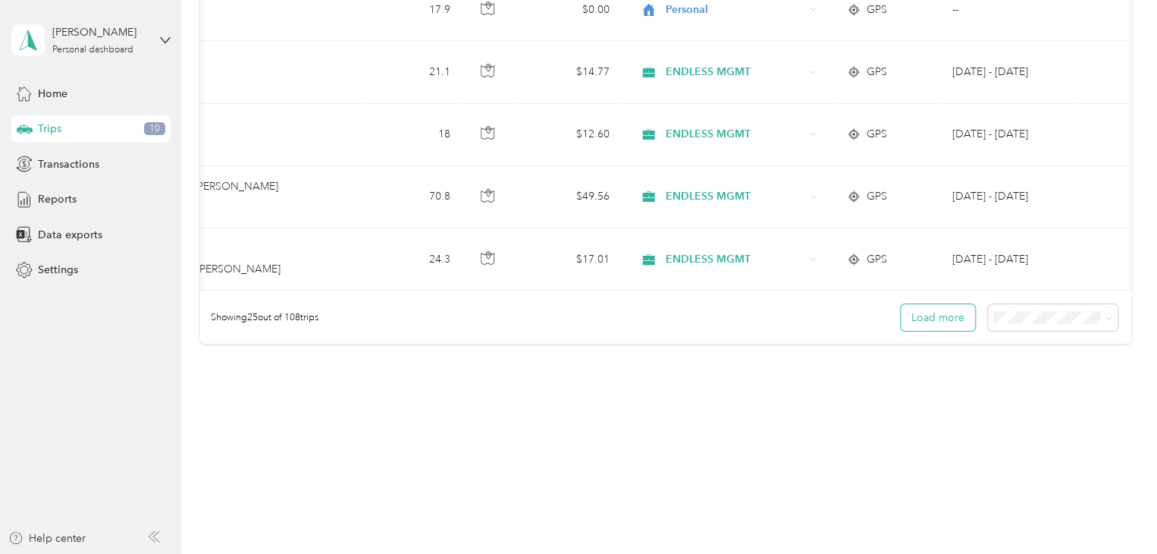
click at [929, 314] on button "Load more" at bounding box center [938, 317] width 74 height 27
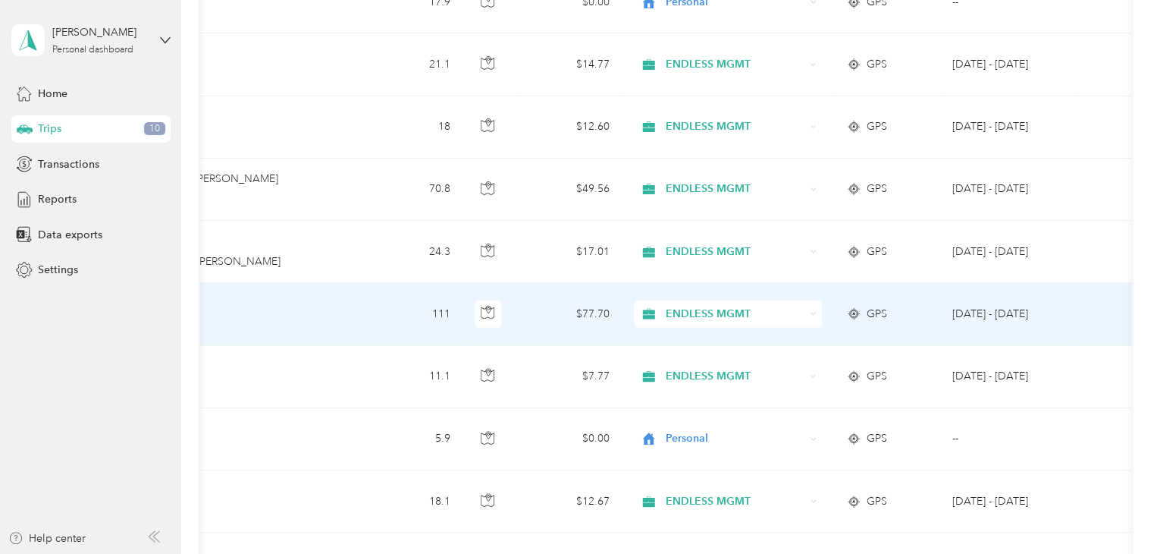
drag, startPoint x: 1021, startPoint y: 282, endPoint x: 968, endPoint y: 283, distance: 53.8
click at [968, 283] on td "[DATE] - [DATE]" at bounding box center [1009, 314] width 138 height 62
drag, startPoint x: 968, startPoint y: 283, endPoint x: 1078, endPoint y: 366, distance: 138.6
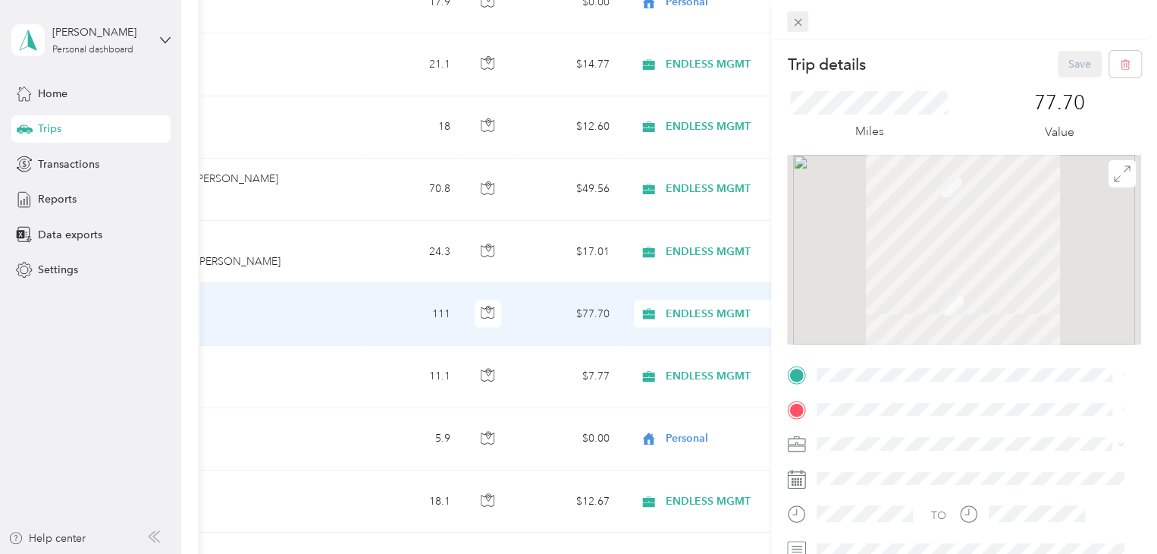
click at [792, 23] on icon at bounding box center [798, 22] width 13 height 13
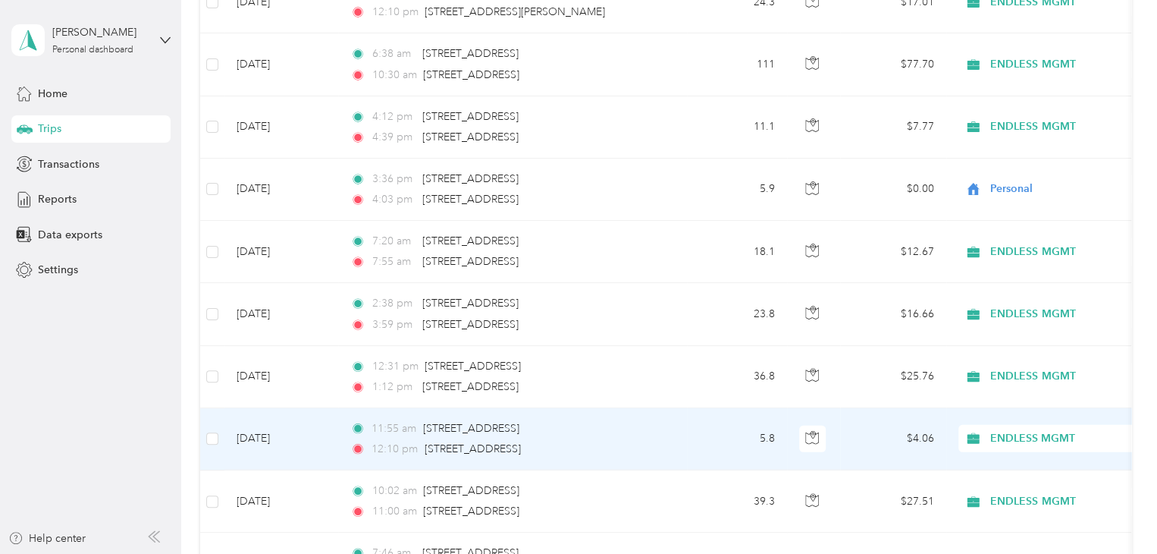
scroll to position [1722, 0]
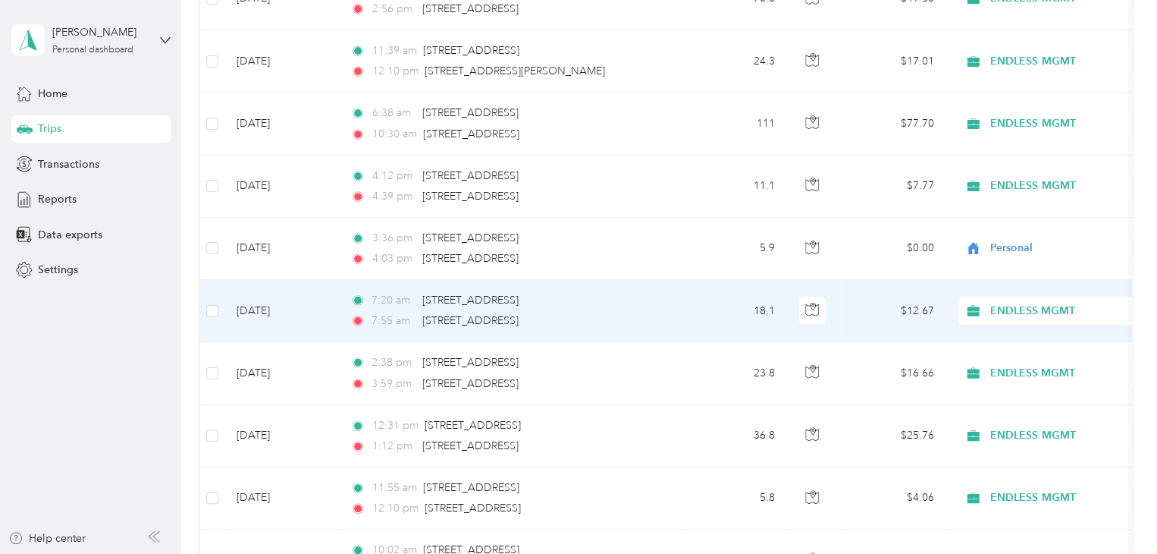
click at [1010, 306] on span "ENDLESS MGMT" at bounding box center [1059, 311] width 139 height 17
click at [1059, 359] on span "Personal" at bounding box center [1066, 359] width 140 height 16
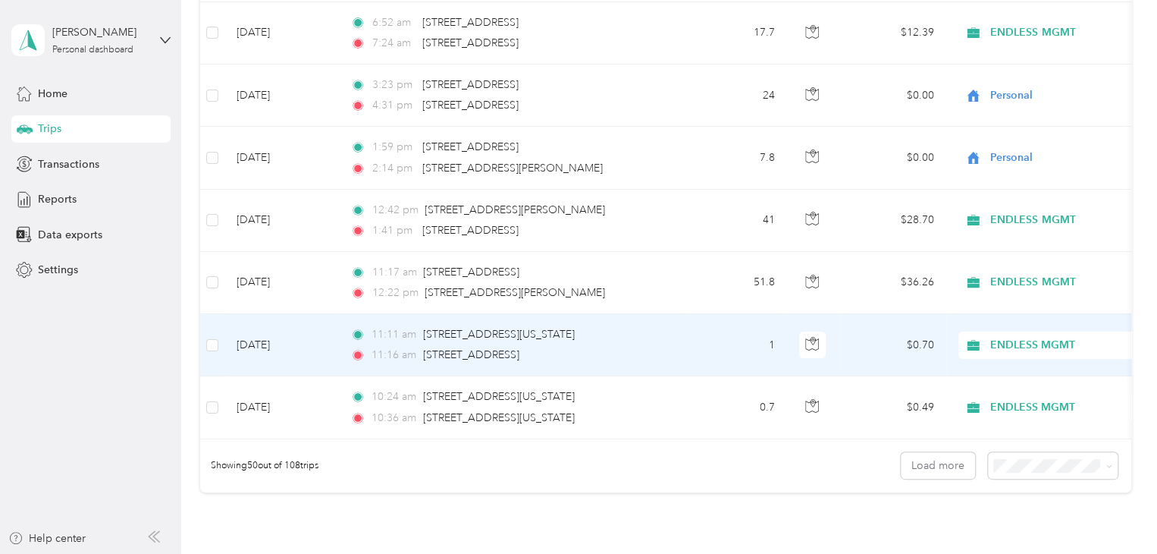
scroll to position [3011, 0]
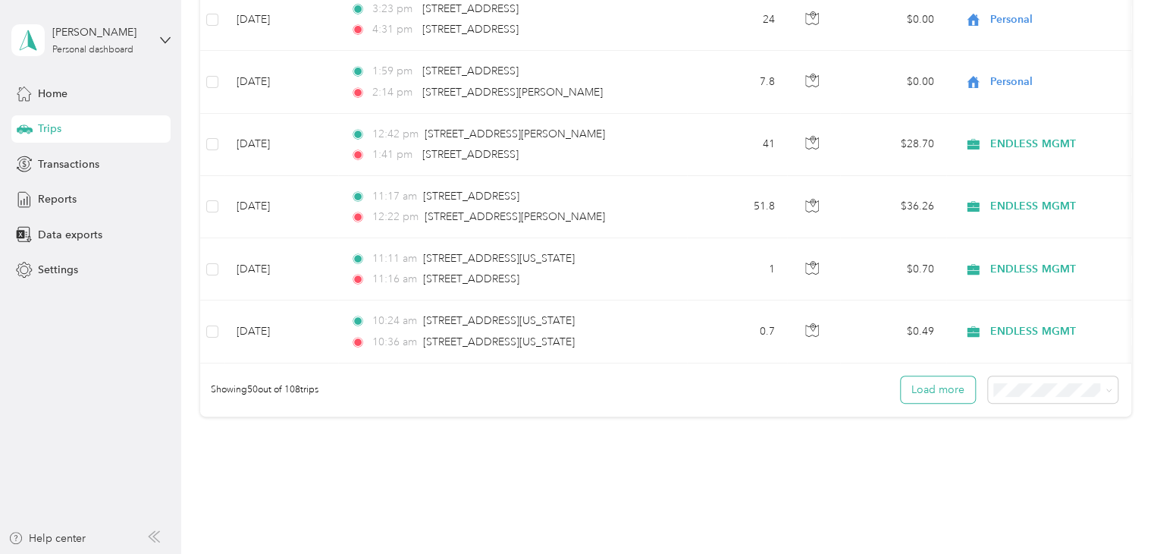
click at [923, 398] on button "Load more" at bounding box center [938, 389] width 74 height 27
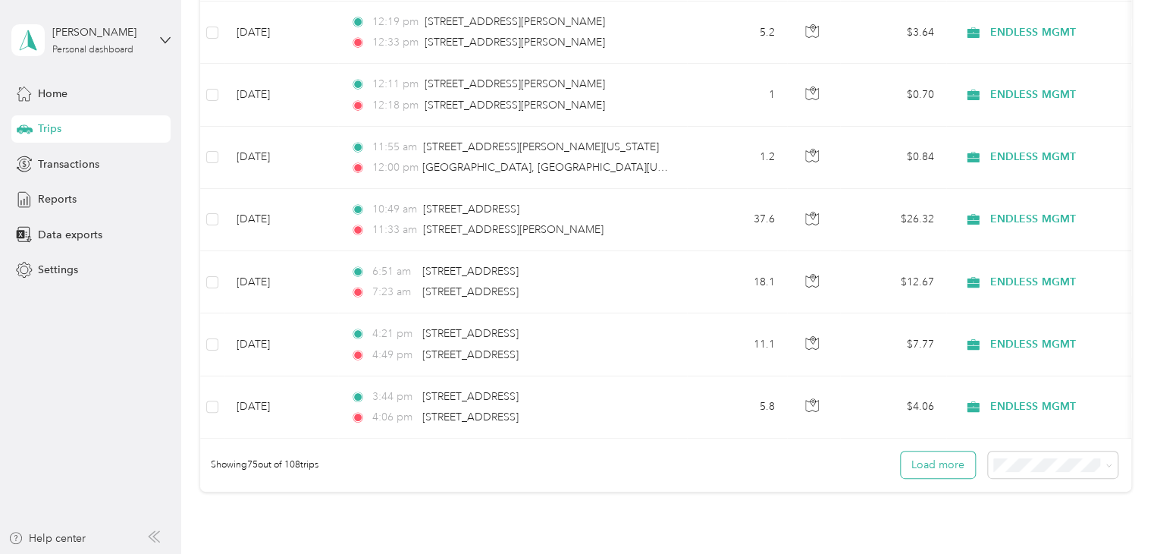
scroll to position [4528, 0]
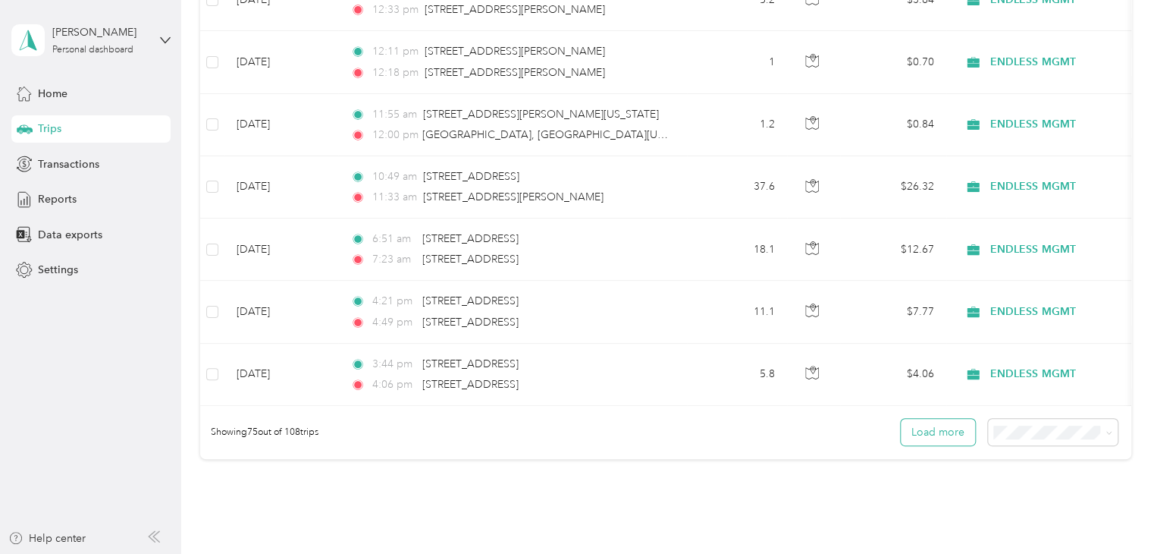
click at [946, 430] on button "Load more" at bounding box center [938, 432] width 74 height 27
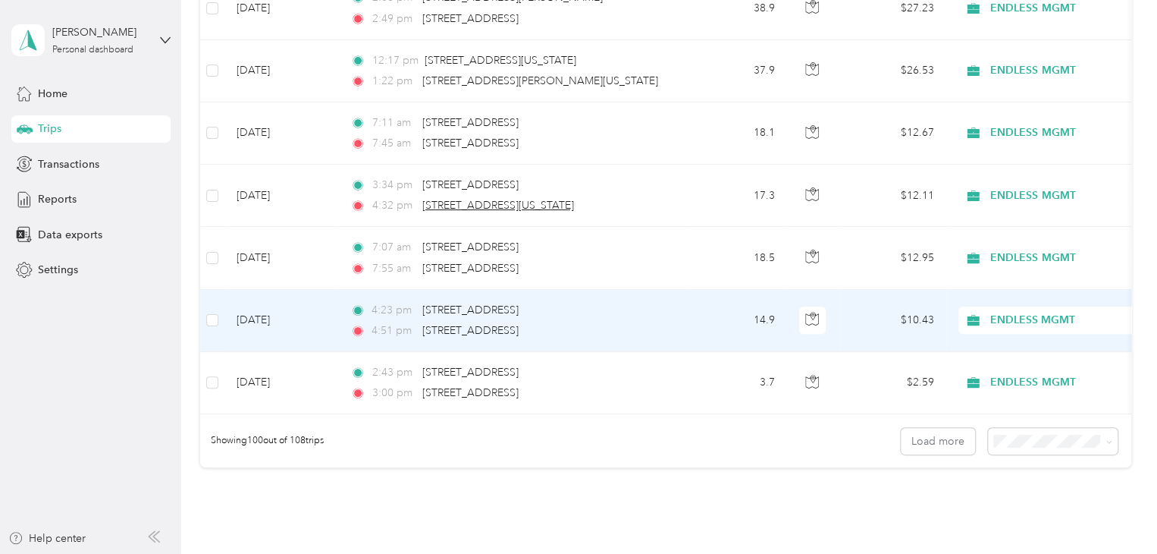
scroll to position [6045, 0]
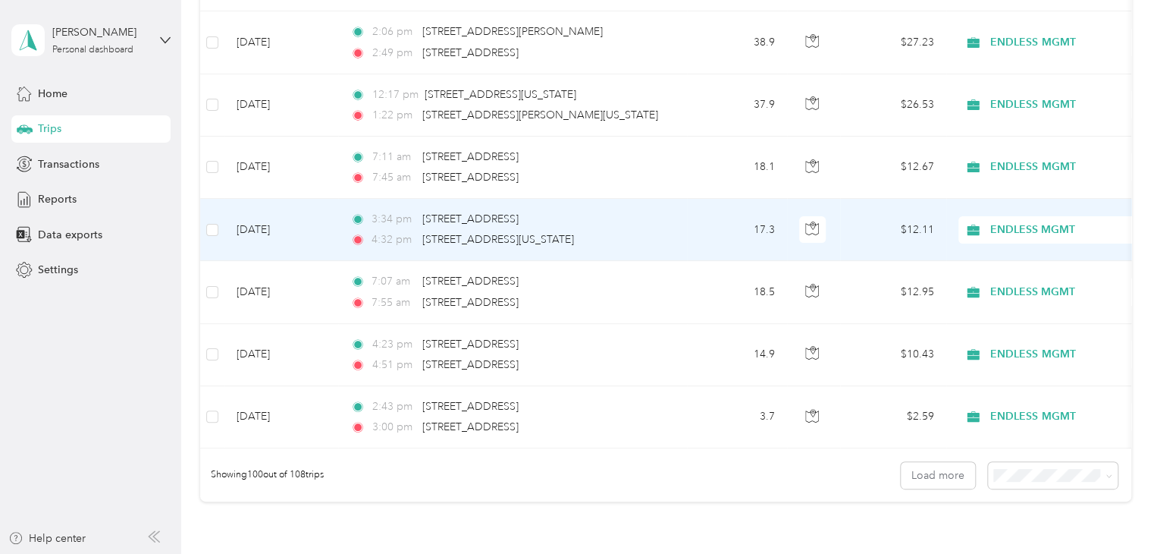
click at [1043, 221] on span "ENDLESS MGMT" at bounding box center [1059, 229] width 139 height 17
click at [1031, 265] on span "Personal" at bounding box center [1066, 270] width 140 height 16
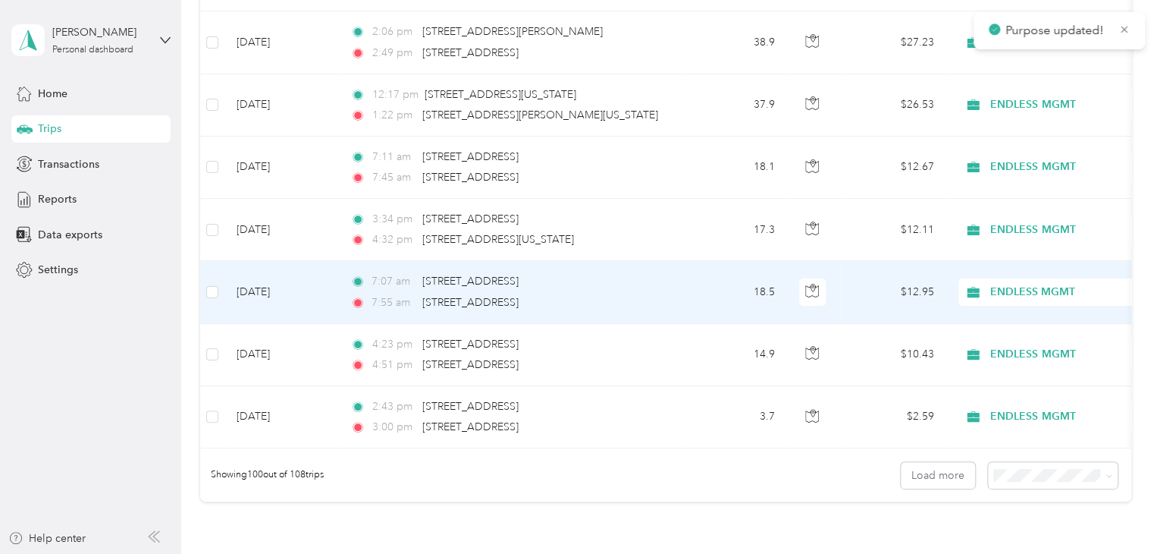
click at [1027, 284] on span "ENDLESS MGMT" at bounding box center [1059, 292] width 139 height 17
click at [1032, 325] on span "Personal" at bounding box center [1066, 332] width 140 height 16
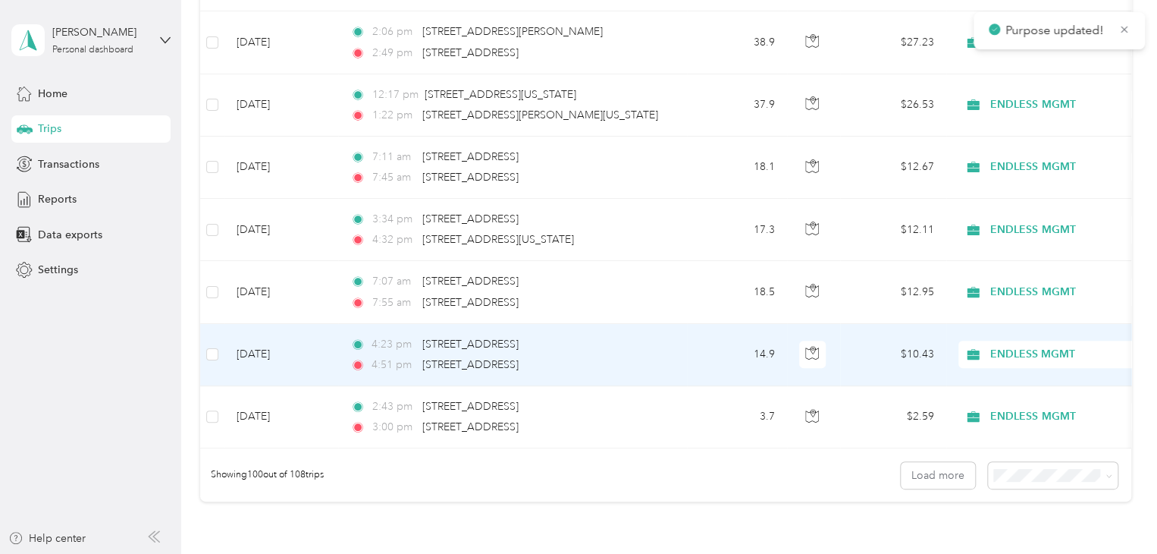
scroll to position [6120, 0]
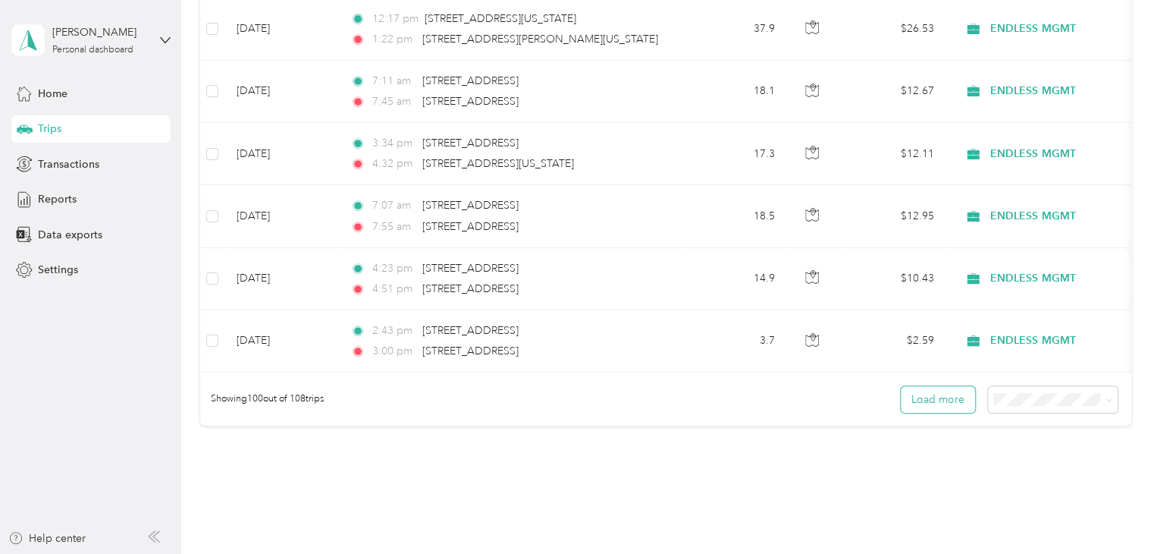
click at [954, 392] on button "Load more" at bounding box center [938, 399] width 74 height 27
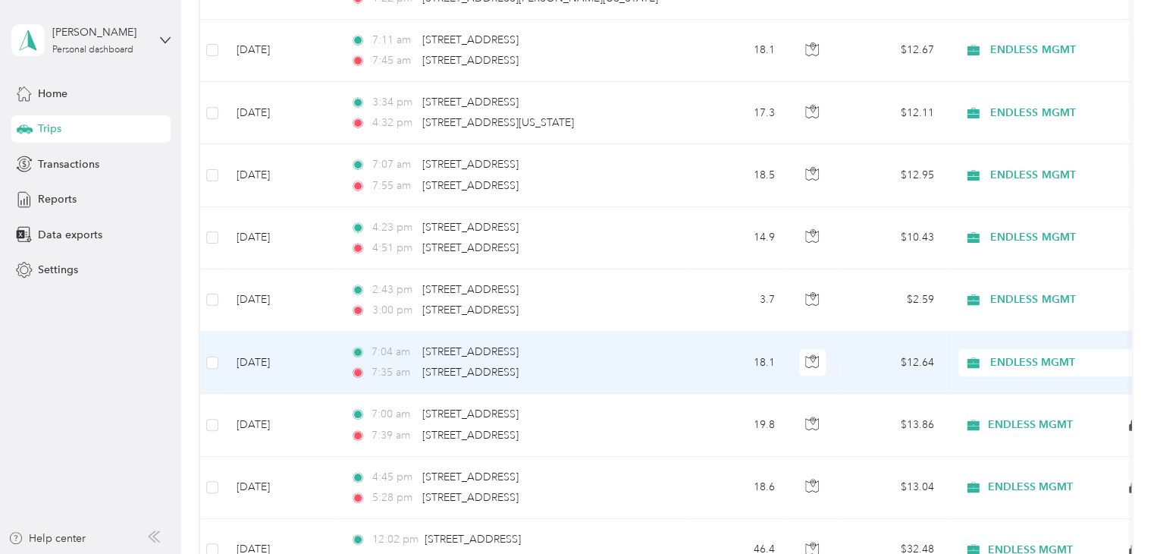
scroll to position [6196, 0]
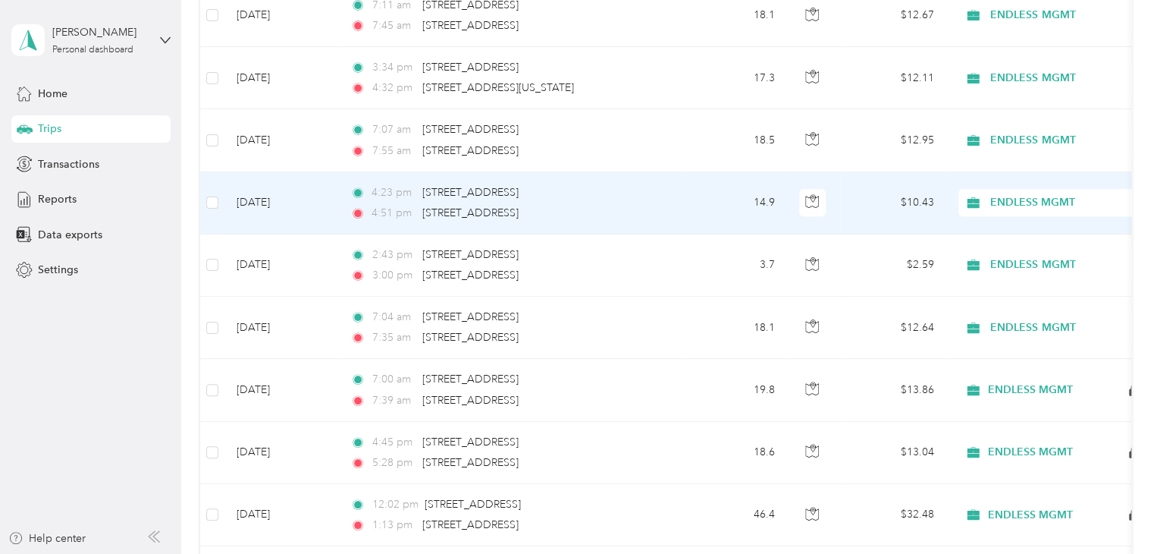
click at [1089, 194] on span "ENDLESS MGMT" at bounding box center [1059, 202] width 139 height 17
click at [1030, 239] on span "Personal" at bounding box center [1066, 242] width 140 height 16
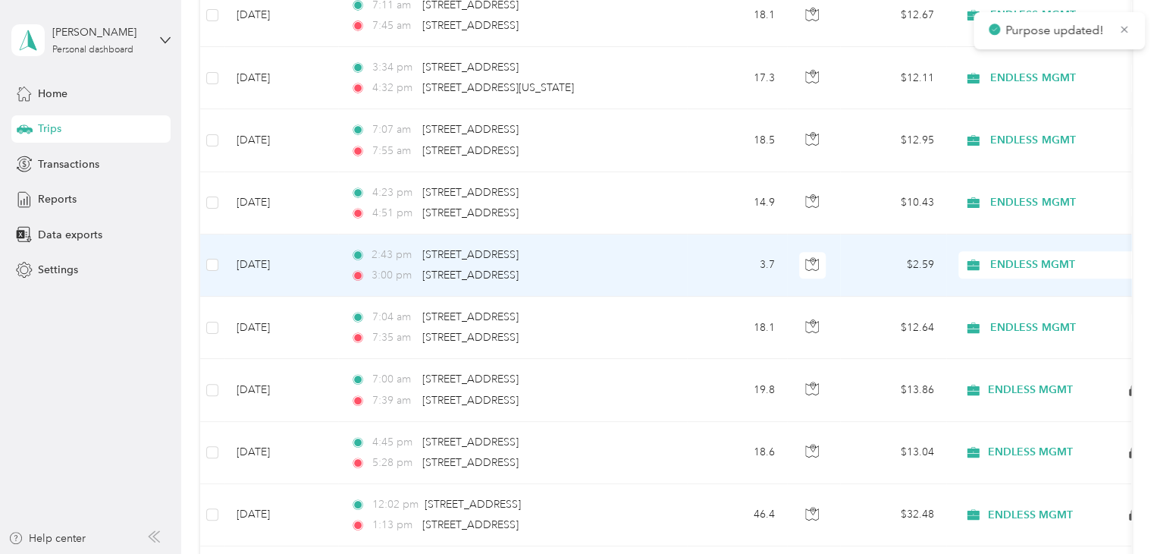
click at [1030, 256] on span "ENDLESS MGMT" at bounding box center [1059, 264] width 139 height 17
click at [1030, 302] on span "Personal" at bounding box center [1066, 305] width 140 height 16
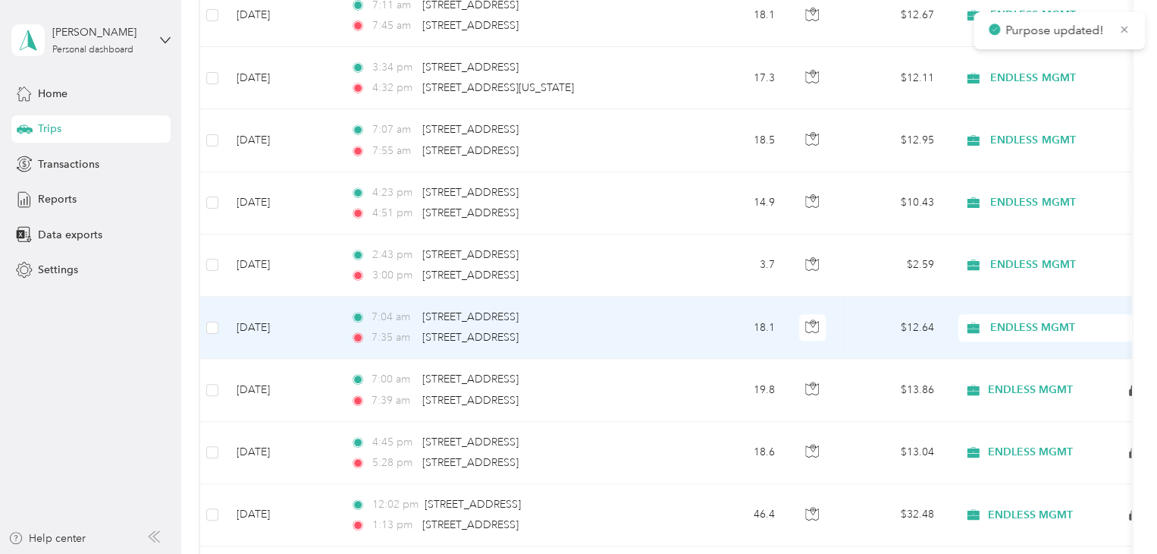
click at [1029, 319] on span "ENDLESS MGMT" at bounding box center [1059, 327] width 139 height 17
click at [1027, 361] on span "Personal" at bounding box center [1066, 367] width 140 height 16
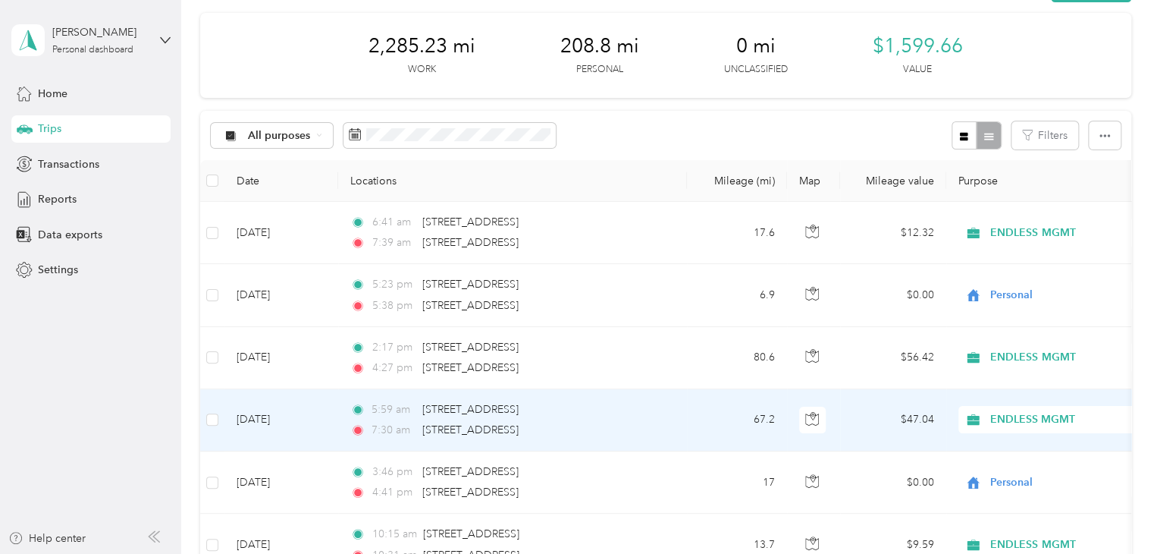
scroll to position [0, 0]
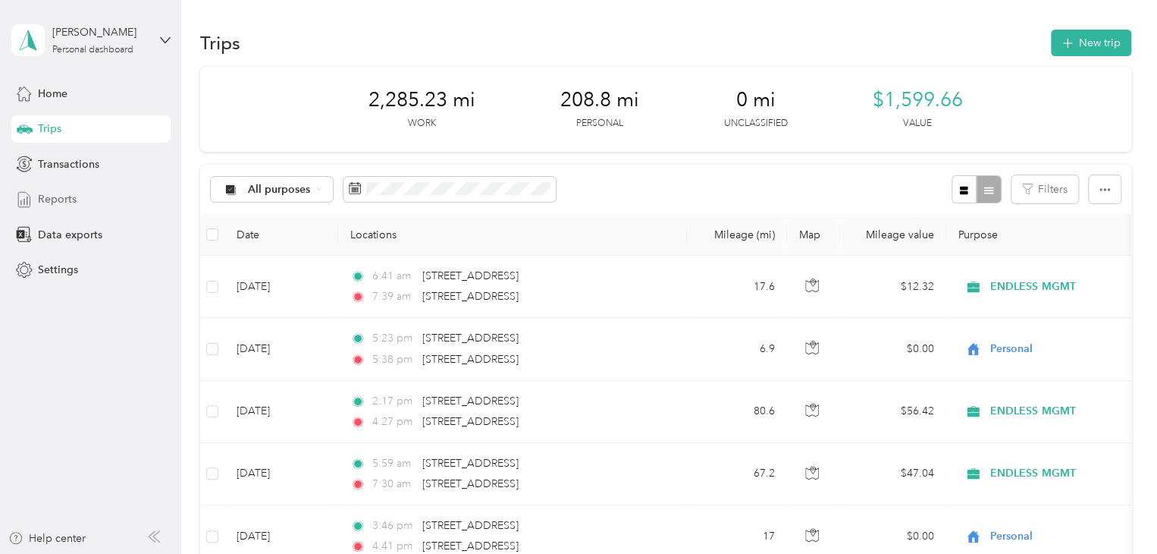
click at [81, 196] on div "Reports" at bounding box center [90, 199] width 159 height 27
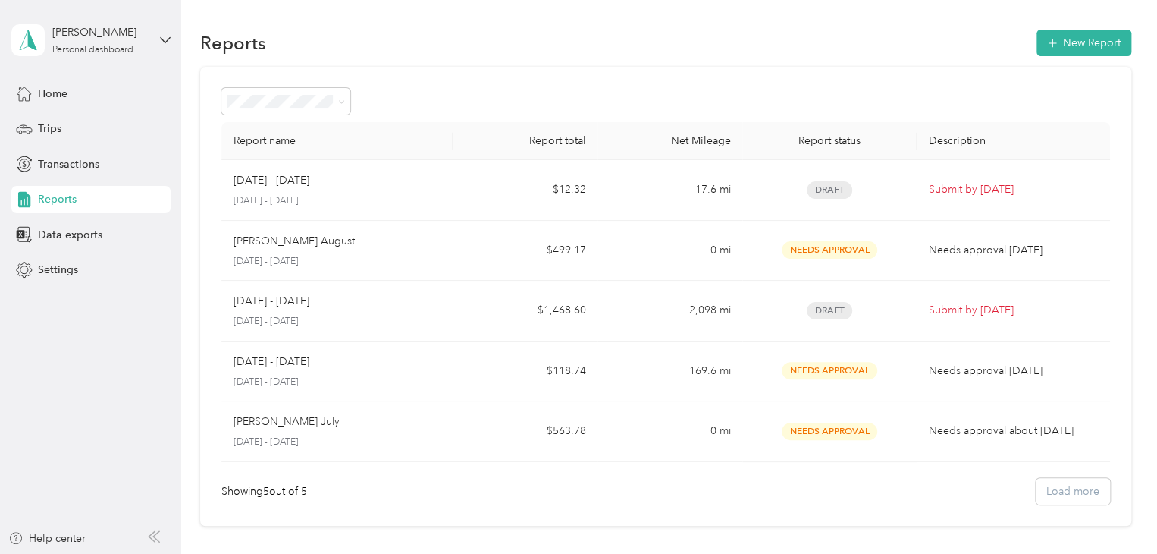
click at [1060, 64] on section "Reports New Report Report name Report total Net Mileage Report status Descripti…" at bounding box center [665, 276] width 931 height 499
click at [1072, 39] on button "New Report" at bounding box center [1084, 43] width 95 height 27
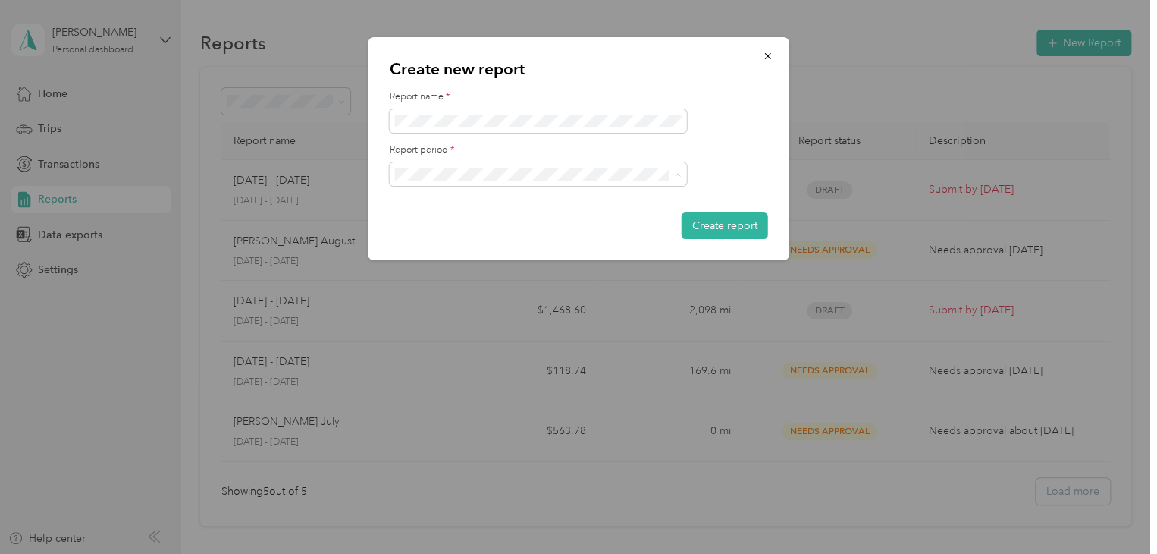
click at [492, 228] on div "[DATE] - [DATE]" at bounding box center [538, 227] width 276 height 16
click at [741, 221] on button "Create report" at bounding box center [725, 225] width 86 height 27
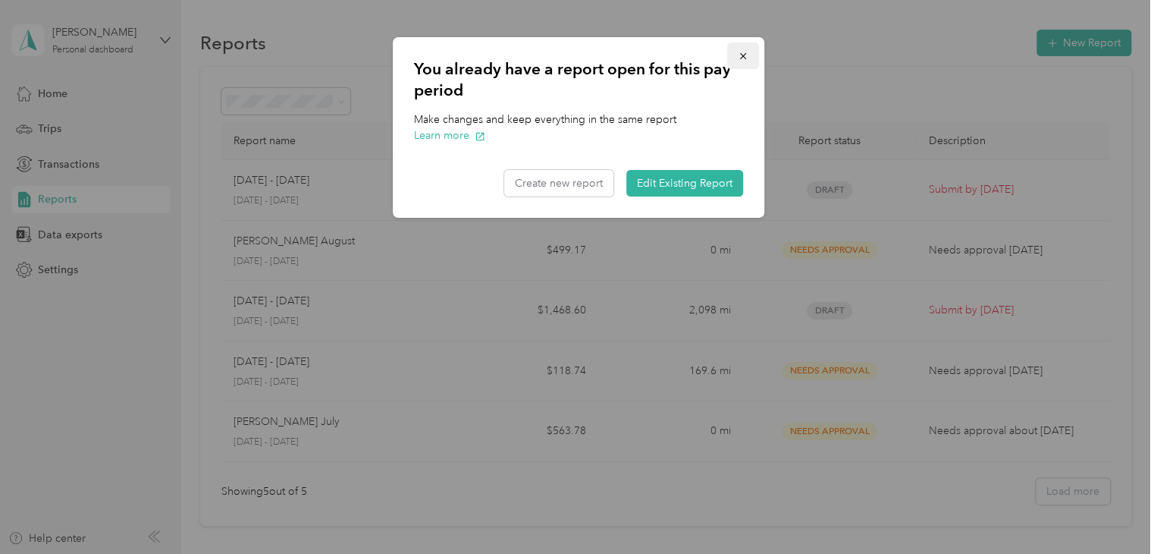
click at [740, 54] on icon "button" at bounding box center [743, 56] width 11 height 11
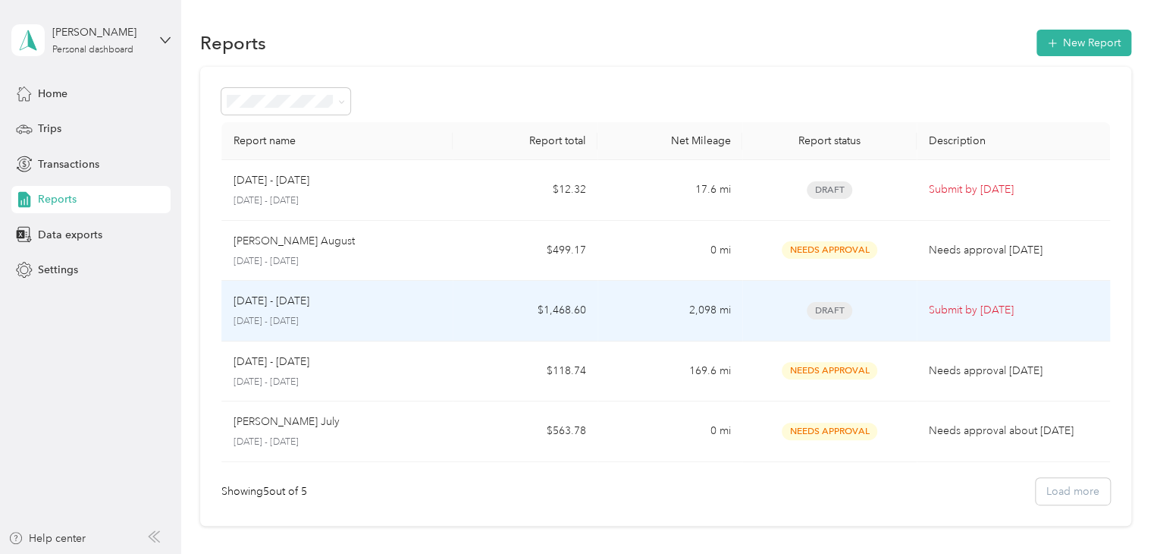
click at [592, 300] on td "$1,468.60" at bounding box center [525, 311] width 145 height 61
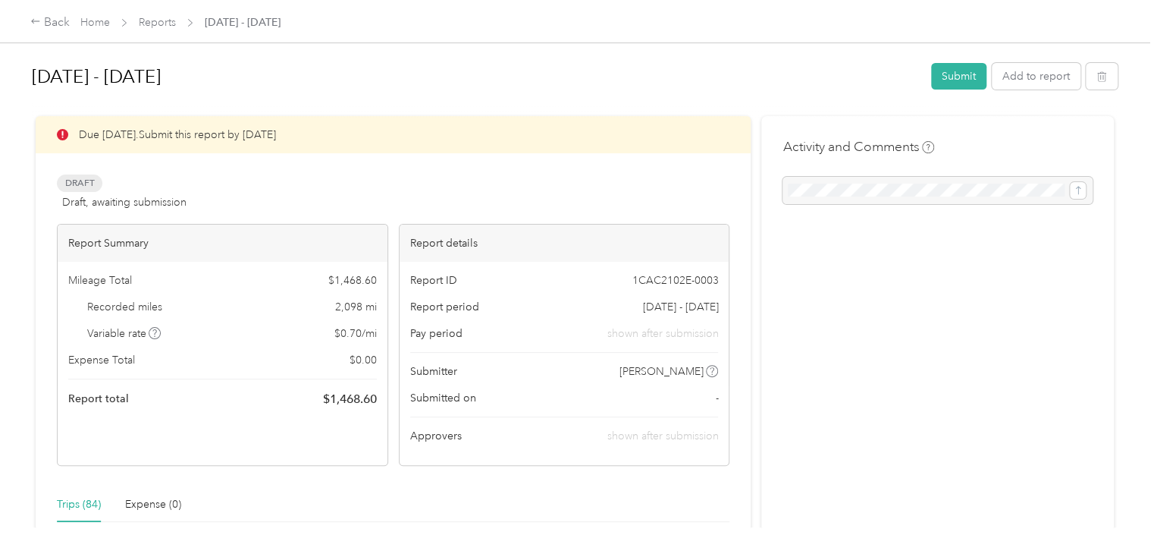
click at [986, 193] on div at bounding box center [938, 190] width 310 height 27
click at [968, 77] on button "Submit" at bounding box center [958, 76] width 55 height 27
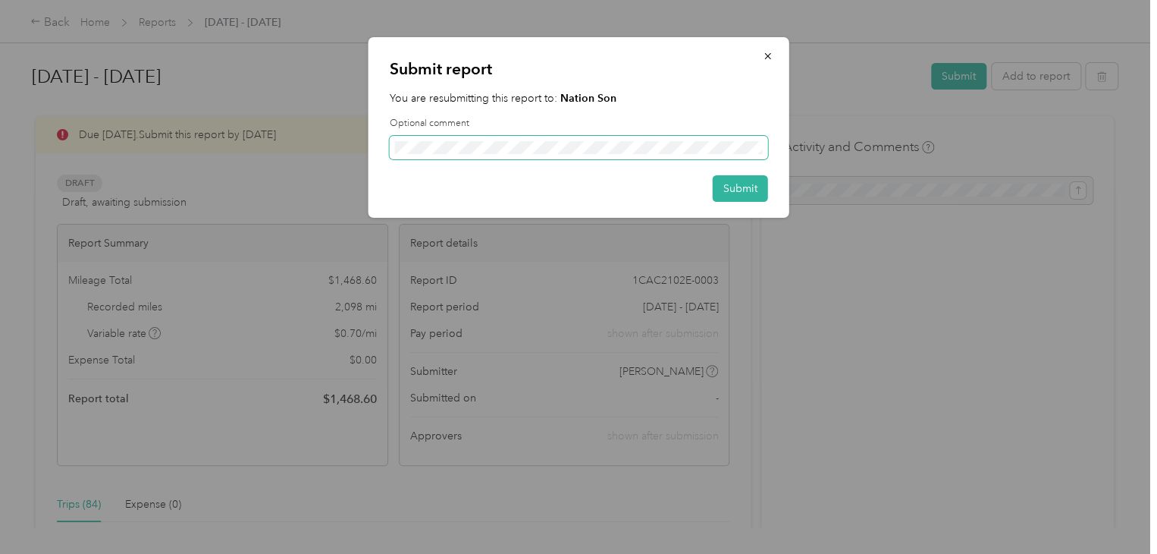
click at [610, 154] on span at bounding box center [579, 148] width 378 height 24
click at [767, 59] on icon "button" at bounding box center [768, 56] width 11 height 11
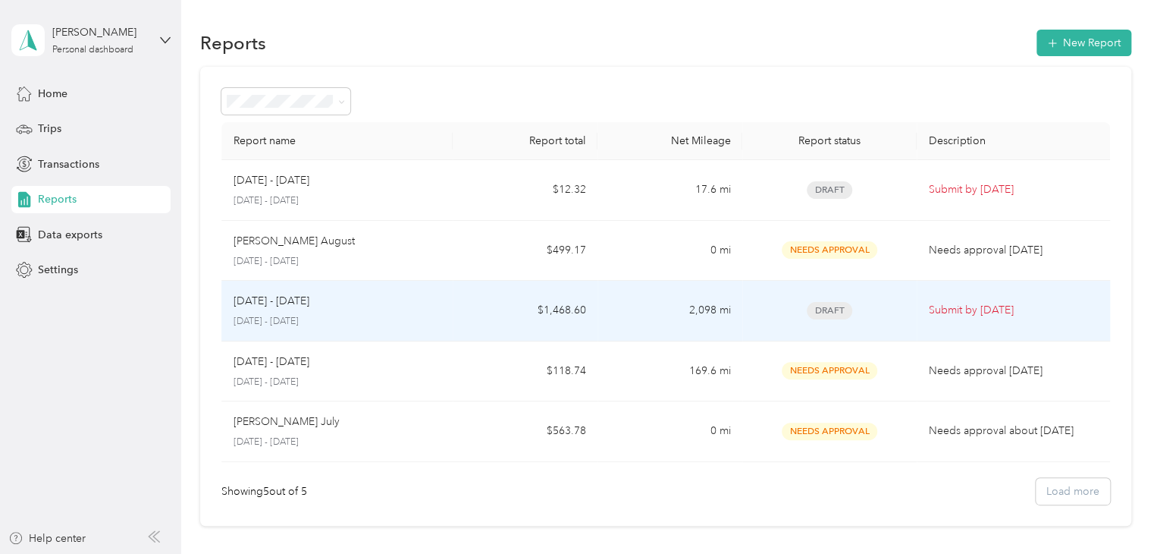
click at [281, 317] on p "[DATE] - [DATE]" at bounding box center [338, 322] width 208 height 14
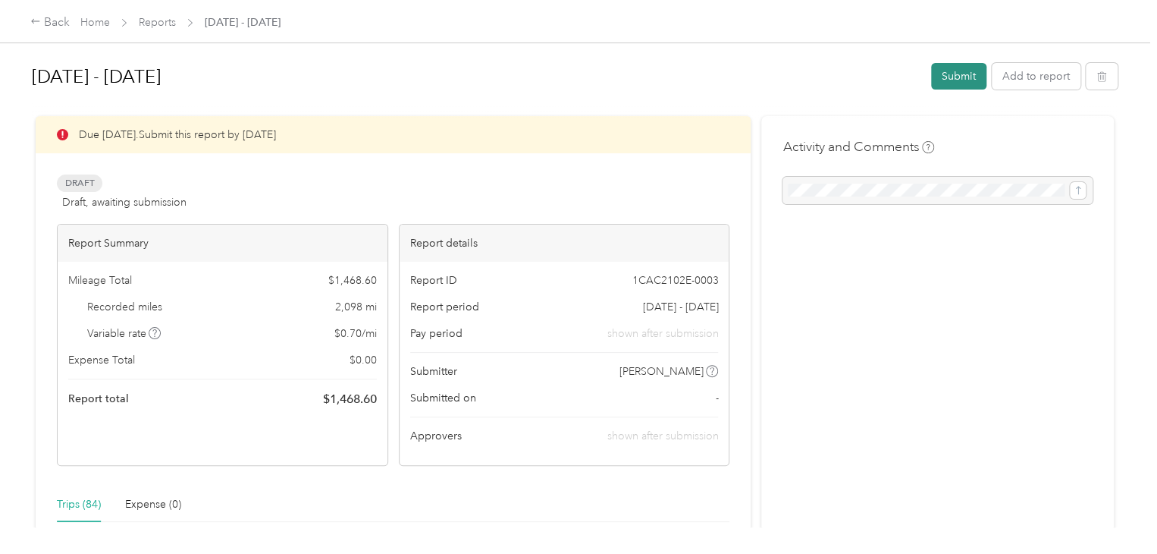
click at [955, 77] on button "Submit" at bounding box center [958, 76] width 55 height 27
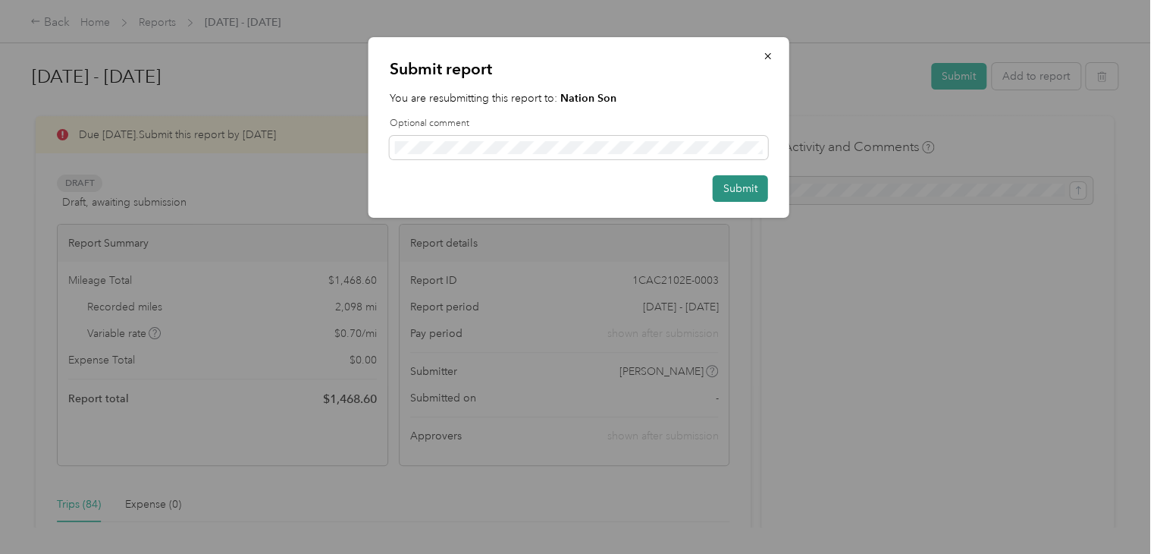
click at [744, 187] on button "Submit" at bounding box center [740, 188] width 55 height 27
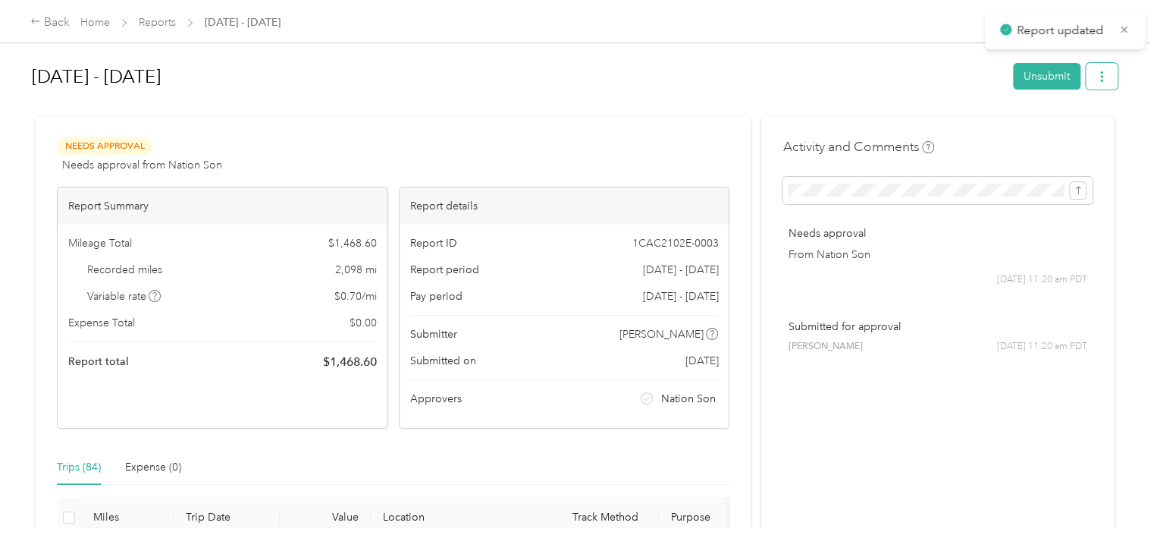
click at [1109, 73] on button "button" at bounding box center [1102, 76] width 32 height 27
click at [1043, 137] on span "Download" at bounding box center [1055, 132] width 50 height 16
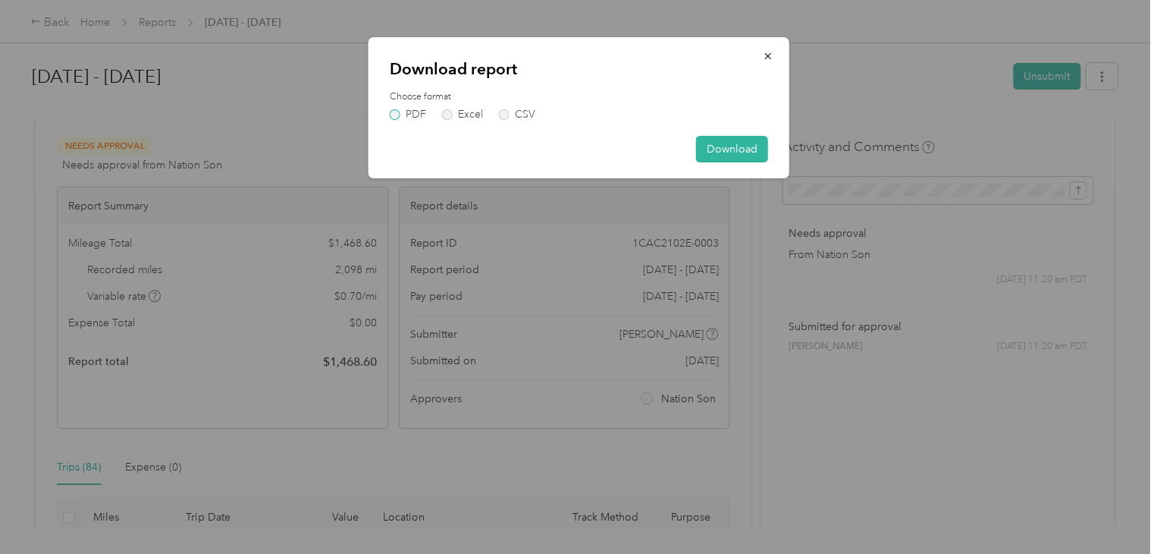
click at [399, 116] on label "PDF" at bounding box center [408, 114] width 36 height 11
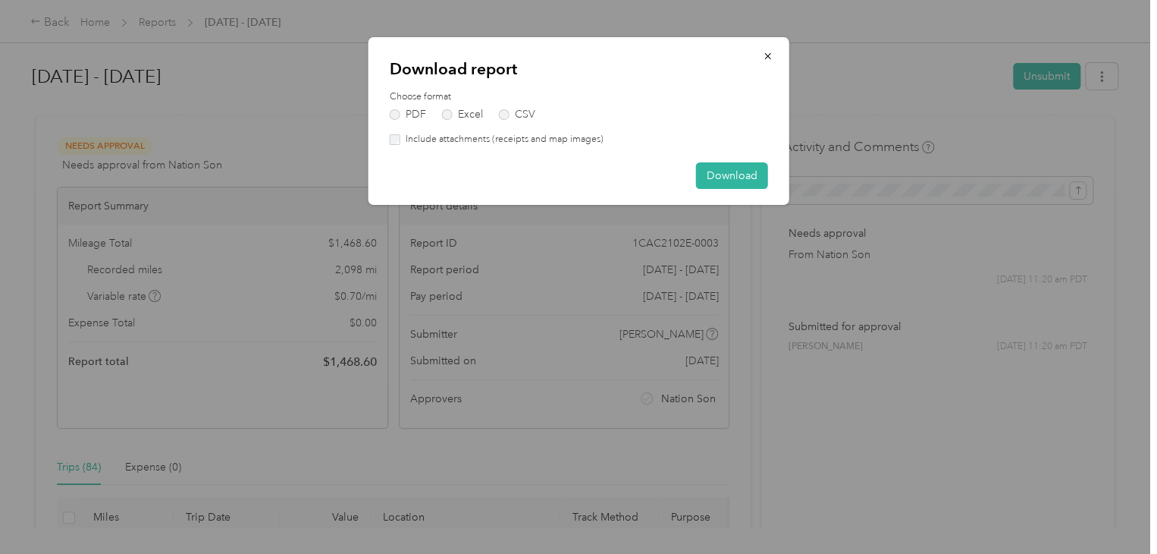
click at [463, 139] on label "Include attachments (receipts and map images)" at bounding box center [501, 140] width 203 height 14
click at [726, 190] on div "Download report Choose format PDF Excel CSV Include attachments (receipts and m…" at bounding box center [579, 121] width 421 height 168
click at [735, 173] on button "Download" at bounding box center [732, 175] width 72 height 27
